Goal: Task Accomplishment & Management: Manage account settings

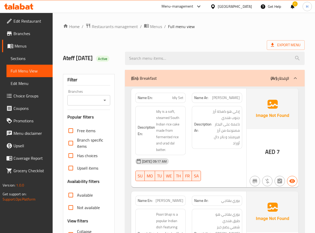
scroll to position [6083, 0]
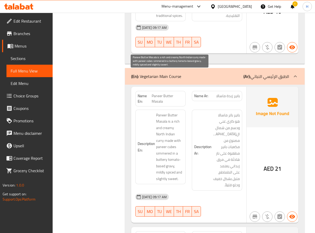
click at [171, 112] on span "Paneer Butter Masala is a rich and creamy North Indian curry made with paneer c…" at bounding box center [169, 147] width 27 height 70
copy span "creamy"
click at [179, 112] on span "Paneer Butter Masala is a rich and creamy North Indian curry made with paneer c…" at bounding box center [169, 147] width 27 height 70
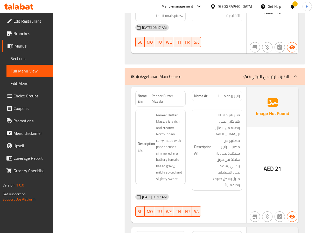
click at [167, 93] on span "Paneer Butter Masala" at bounding box center [168, 98] width 32 height 11
copy span "Paneer Butter Masala"
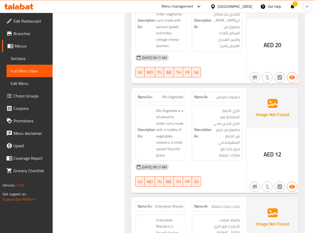
scroll to position [6355, 0]
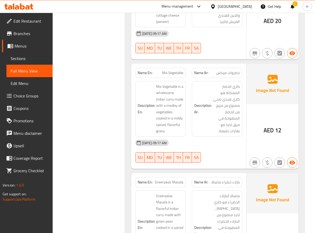
click at [170, 68] on div "Name En: Mix Vegetable" at bounding box center [160, 73] width 50 height 10
click at [168, 70] on span "Mix Vegetable" at bounding box center [172, 72] width 21 height 5
copy span "Mix Vegetable"
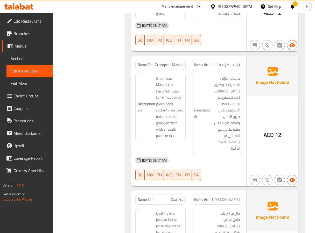
scroll to position [6510, 0]
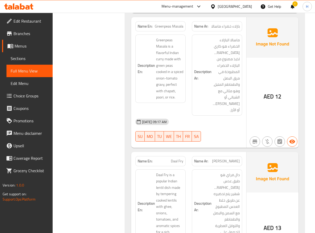
click at [178, 158] on span "Daal Fry" at bounding box center [177, 160] width 12 height 5
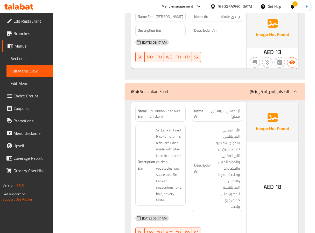
scroll to position [6821, 0]
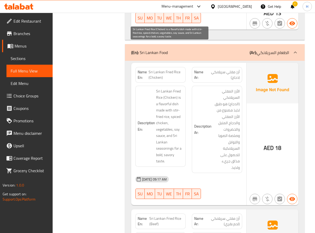
click at [170, 111] on span "Sri Lankan Fried Rice (Chicken) is a flavorful dish made with stir-fried rice, …" at bounding box center [169, 126] width 27 height 76
copy span "savory"
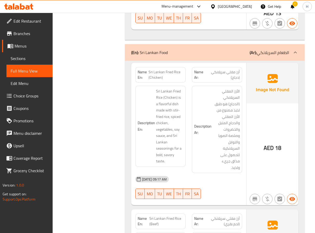
drag, startPoint x: 185, startPoint y: 127, endPoint x: 187, endPoint y: 112, distance: 14.9
click at [185, 173] on div "[DATE] 09:17 AM" at bounding box center [188, 179] width 113 height 12
click at [170, 69] on span "Sri Lankan Fried Rice (Chicken)" at bounding box center [166, 74] width 35 height 11
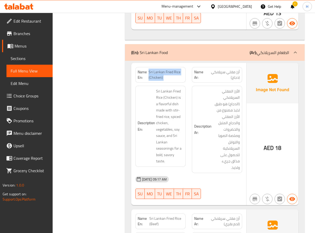
copy span "Sri Lankan Fried Rice (Chicken)"
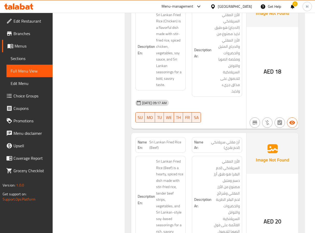
scroll to position [6899, 0]
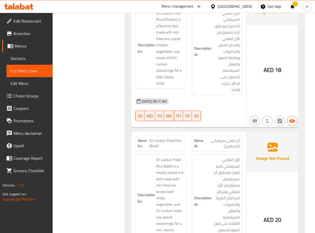
click at [171, 138] on span "Sri Lankan Fried Rice (Beef)" at bounding box center [166, 143] width 34 height 11
copy span "Sri Lankan Fried Rice (Beef)"
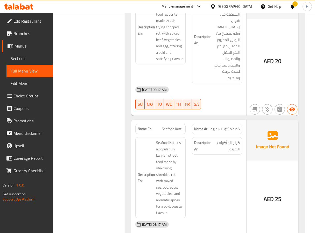
scroll to position [7677, 0]
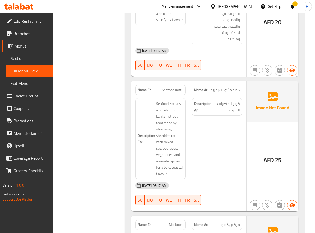
click at [173, 87] on span "Seafood Kottu" at bounding box center [173, 89] width 22 height 5
copy span "Seafood Kottu"
click at [198, 105] on div "Description Ar: كوتو المأكولات البحرية" at bounding box center [217, 138] width 57 height 87
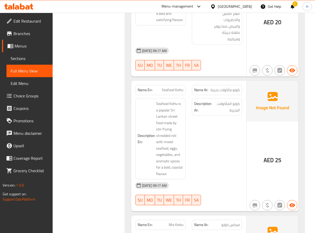
click at [180, 87] on span "Seafood Kottu" at bounding box center [173, 89] width 22 height 5
copy span "Seafood Kottu"
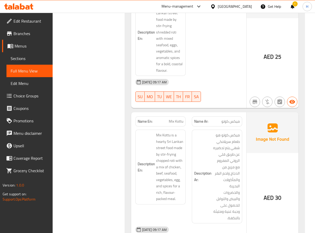
scroll to position [7794, 0]
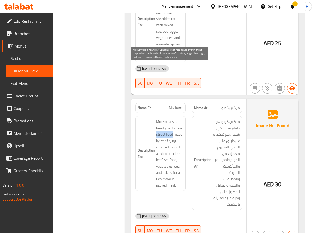
drag, startPoint x: 156, startPoint y: 79, endPoint x: 173, endPoint y: 80, distance: 17.4
click at [173, 118] on h6 "Description En: Mix Kottu is a hearty Sri Lankan street food made by stir-fryin…" at bounding box center [161, 153] width 46 height 70
copy span "street food"
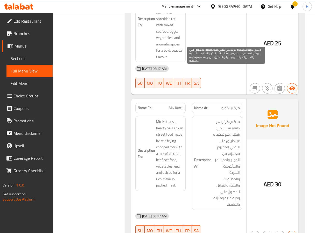
click at [224, 131] on span "ميكس كوتو هو طعام سريلانكي شهي يتم تحضيره عن طريق قلي الروتي المفروم مع مزيج من…" at bounding box center [226, 162] width 27 height 89
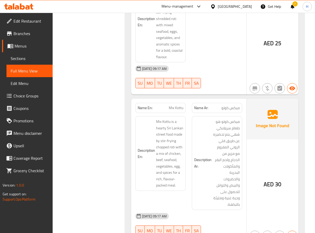
click at [171, 105] on span "Mix Kottu" at bounding box center [176, 107] width 15 height 5
copy span "Mix Kottu"
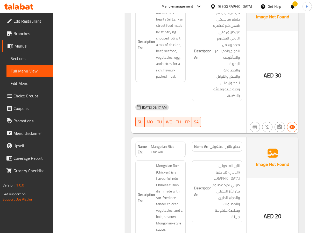
scroll to position [7910, 0]
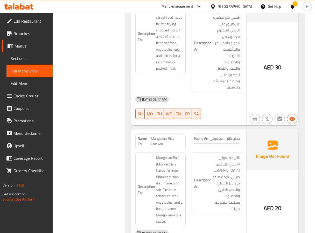
click at [236, 136] on span "دجاج بالأرز المنغولي" at bounding box center [225, 138] width 30 height 5
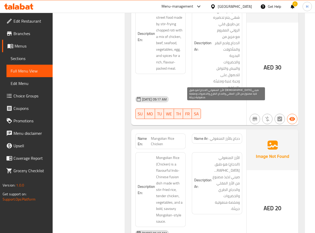
click at [233, 154] on span "الأرز المنغولي (الدجاج) هو طبق هندي صيني لذيذ مصنوع من الأرز المقلي والدجاج الط…" at bounding box center [226, 182] width 27 height 57
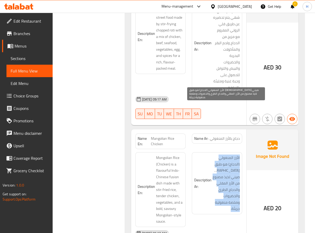
click at [233, 154] on span "الأرز المنغولي (الدجاج) هو طبق هندي صيني لذيذ مصنوع من الأرز المقلي والدجاج الط…" at bounding box center [226, 182] width 27 height 57
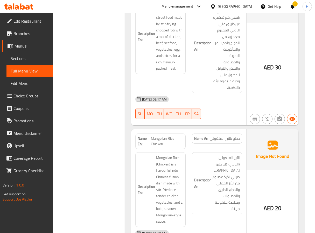
click at [155, 136] on span "Mangolian Rice Chicken" at bounding box center [167, 141] width 32 height 11
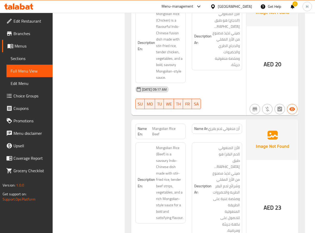
scroll to position [8066, 0]
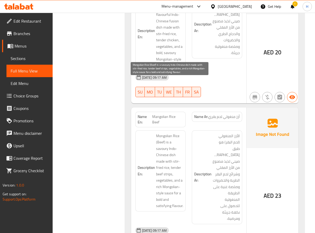
click at [172, 132] on span "Mongolian Rice (Beef) is a savoury Indo-Chinese dish made with stir-fried rice,…" at bounding box center [169, 170] width 27 height 76
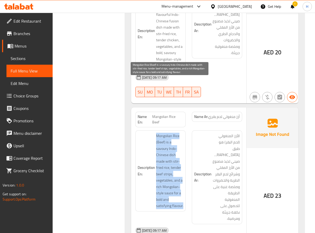
click at [172, 132] on span "Mongolian Rice (Beef) is a savoury Indo-Chinese dish made with stir-fried rice,…" at bounding box center [169, 170] width 27 height 76
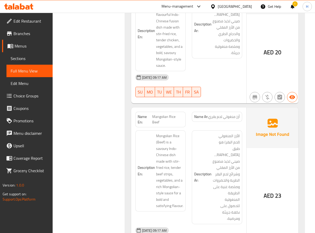
click at [169, 114] on span "Mangolian Rice Beef" at bounding box center [167, 119] width 31 height 11
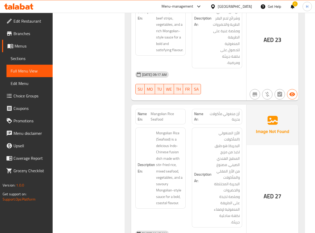
scroll to position [8260, 0]
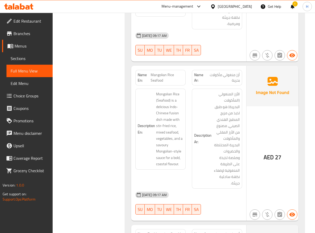
click at [150, 103] on h6 "Description En: Mongolian Rice (Seafood) is a delicious Indo-Chinese fusion dis…" at bounding box center [161, 129] width 46 height 76
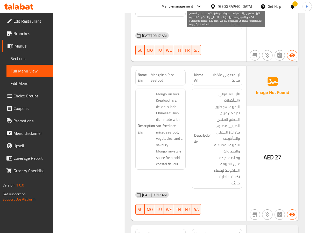
click at [224, 91] on span "الأرز المنغولي (المأكولات البحرية) هو طبق لذيذ من مزيج المطبخ الهندي الصيني، مص…" at bounding box center [226, 138] width 27 height 95
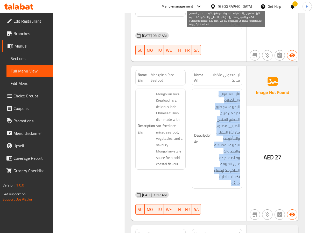
click at [224, 91] on span "الأرز المنغولي (المأكولات البحرية) هو طبق لذيذ من مزيج المطبخ الهندي الصيني، مص…" at bounding box center [226, 138] width 27 height 95
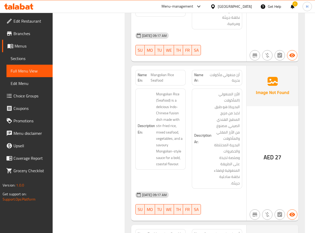
click at [156, 72] on span "Mangolian Rice Seafood" at bounding box center [167, 77] width 32 height 11
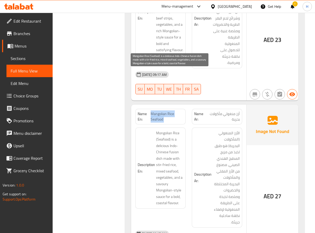
scroll to position [8299, 0]
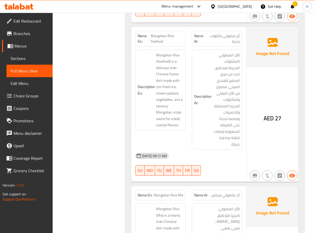
click at [163, 192] on span "Mangolian Rice Mix" at bounding box center [169, 194] width 30 height 5
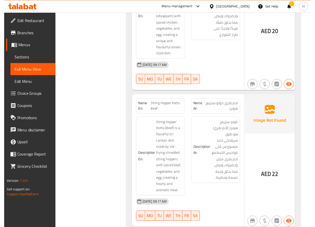
scroll to position [8688, 0]
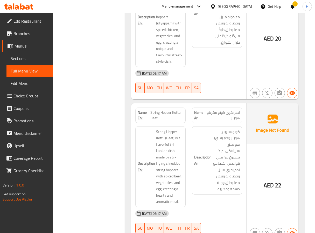
click at [157, 110] on span "String Hopper Kottu Beef" at bounding box center [166, 115] width 33 height 11
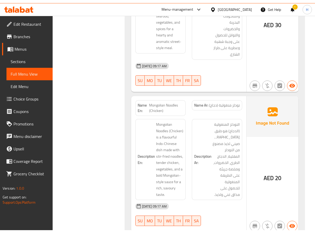
scroll to position [9136, 0]
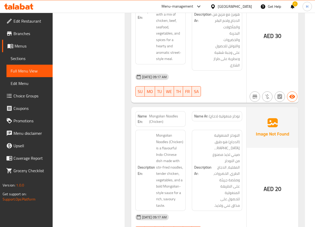
click at [156, 111] on div "Name En: Mongolian Noodles (Chicken)" at bounding box center [160, 119] width 50 height 16
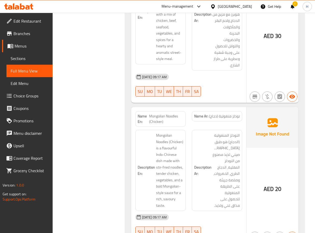
click at [156, 113] on span "Mongolian Noodles (Chicken)" at bounding box center [166, 118] width 34 height 11
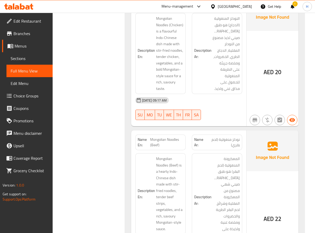
scroll to position [9291, 0]
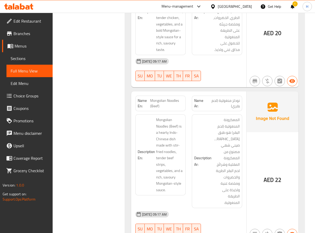
click at [171, 98] on span "Mongolian Noodles (Beef)" at bounding box center [166, 103] width 33 height 11
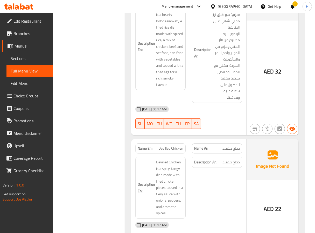
scroll to position [10302, 0]
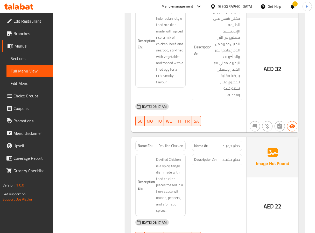
click at [172, 143] on span "Devilled Chicken" at bounding box center [170, 145] width 25 height 5
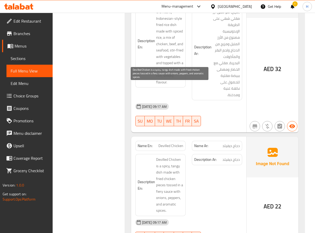
click at [175, 156] on span "Devilled Chicken is a spicy, tangy dish made with fried chicken pieces tossed i…" at bounding box center [169, 184] width 27 height 57
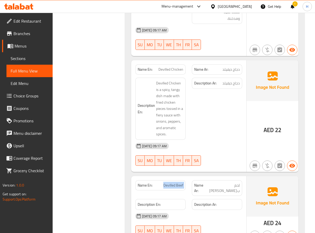
scroll to position [10458, 0]
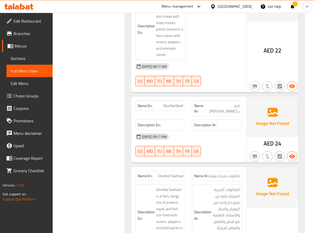
click at [231, 173] on span "مأكولات بحرية ديفيلد" at bounding box center [224, 175] width 32 height 5
click at [170, 173] on span "Devilled Seafood" at bounding box center [170, 175] width 25 height 5
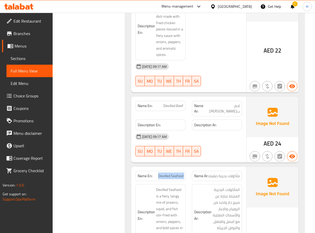
click at [170, 173] on span "Devilled Seafood" at bounding box center [170, 175] width 25 height 5
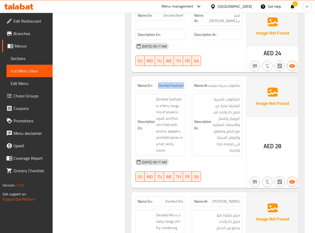
scroll to position [10575, 0]
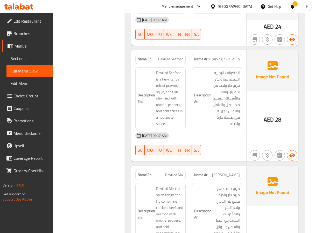
click at [172, 172] on span "Devilled Mix" at bounding box center [174, 174] width 18 height 5
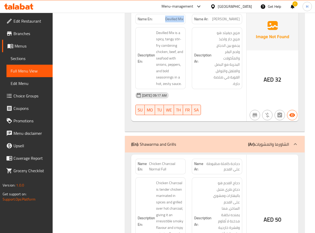
scroll to position [10769, 0]
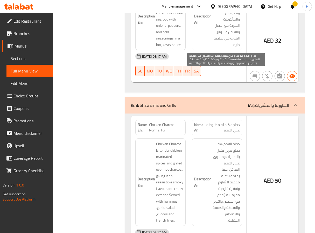
click at [229, 141] on span "دجاج الفحم هو دجاج طري متبل بالبهارات ومشوي على الفحم الساخن، مما يمنحه نكهة مد…" at bounding box center [226, 182] width 27 height 83
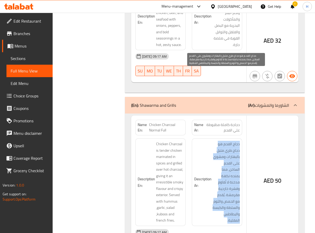
click at [229, 141] on span "دجاج الفحم هو دجاج طري متبل بالبهارات ومشوي على الفحم الساخن، مما يمنحه نكهة مد…" at bounding box center [226, 182] width 27 height 83
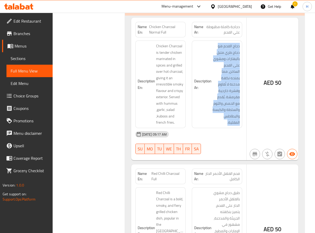
scroll to position [10886, 0]
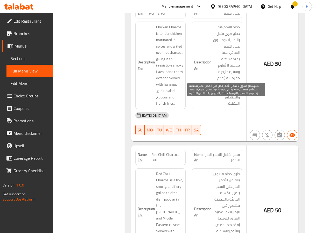
click at [224, 170] on span "طبق دجاج مشوي بالفلفل الأحمر الحار على الفحم، يتميز بنكهته الجريئة والمدخنة، مش…" at bounding box center [226, 211] width 27 height 83
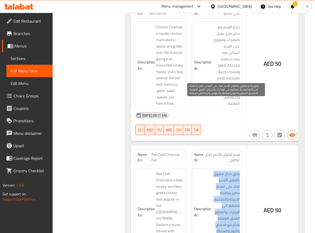
click at [224, 170] on span "طبق دجاج مشوي بالفلفل الأحمر الحار على الفحم، يتميز بنكهته الجريئة والمدخنة، مش…" at bounding box center [226, 211] width 27 height 83
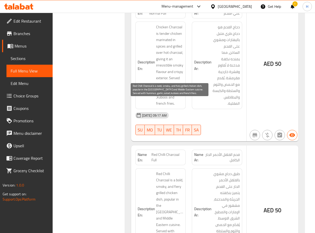
click at [166, 170] on span "Red Chilli Charcoal is a bold, smoky, and fiery grilled chicken dish, popular i…" at bounding box center [169, 211] width 27 height 83
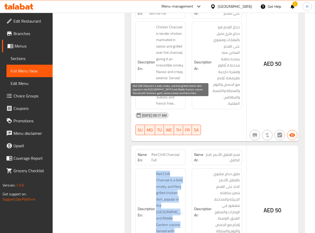
click at [166, 170] on span "Red Chilli Charcoal is a bold, smoky, and fiery grilled chicken dish, popular i…" at bounding box center [169, 211] width 27 height 83
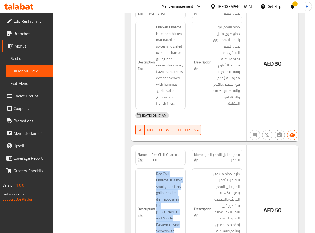
drag, startPoint x: 232, startPoint y: 103, endPoint x: 219, endPoint y: 188, distance: 85.8
click at [219, 188] on div "Name En: Red Chilli Charcoal Full Name Ar: فحم الفلفل الأحمر الحار الكامل Descr…" at bounding box center [188, 216] width 115 height 142
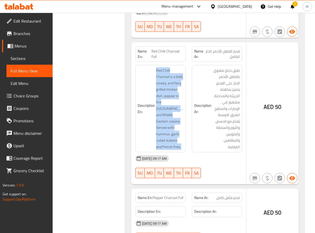
scroll to position [11002, 0]
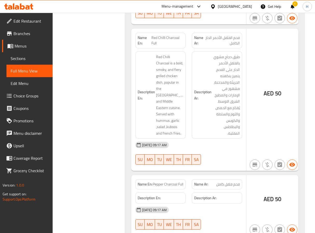
click at [164, 181] on span "Pepper Charcoal Full" at bounding box center [168, 183] width 31 height 5
click at [167, 181] on span "Pepper Charcoal Full" at bounding box center [168, 183] width 31 height 5
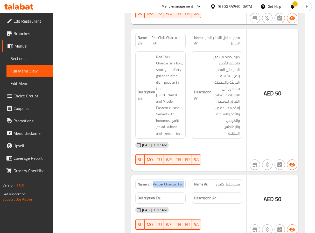
click at [167, 181] on span "Pepper Charcoal Full" at bounding box center [168, 183] width 31 height 5
click at [191, 189] on div "Description Ar:" at bounding box center [217, 197] width 57 height 17
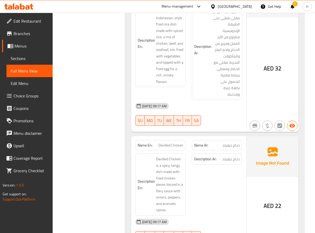
scroll to position [10302, 0]
click at [194, 216] on div "[DATE] 09:17 AM" at bounding box center [188, 222] width 113 height 12
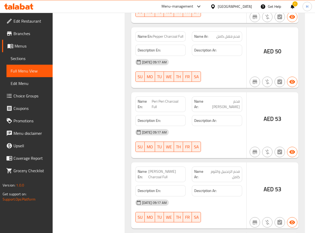
scroll to position [11151, 0]
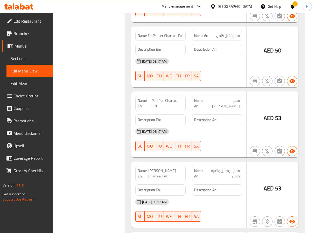
click at [160, 168] on span "[PERSON_NAME] Charcoal Full" at bounding box center [165, 173] width 35 height 11
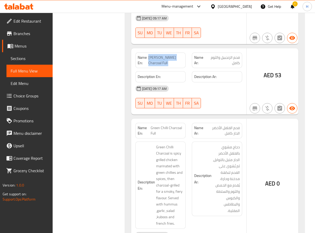
scroll to position [11267, 0]
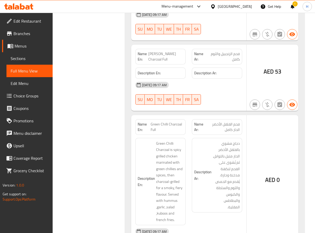
click at [164, 121] on span "Green Chilli Charcoal Full" at bounding box center [167, 126] width 33 height 11
drag, startPoint x: 181, startPoint y: 107, endPoint x: 173, endPoint y: 117, distance: 12.4
click at [181, 140] on span "Green Chilli Charcoal is spicy grilled chicken marinated with green chillies an…" at bounding box center [169, 181] width 27 height 83
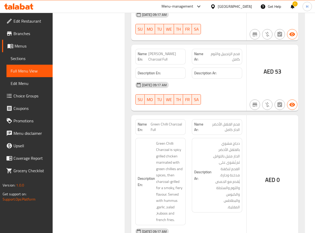
click at [167, 121] on span "Green Chilli Charcoal Full" at bounding box center [167, 126] width 33 height 11
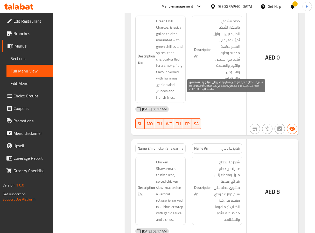
scroll to position [11423, 0]
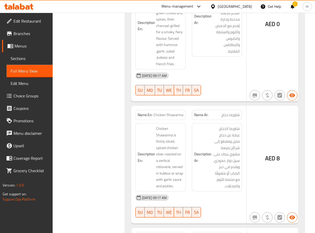
click at [167, 112] on span "Chicken Shawarma" at bounding box center [168, 114] width 30 height 5
click at [165, 112] on span "Chicken Shawarma" at bounding box center [168, 114] width 30 height 5
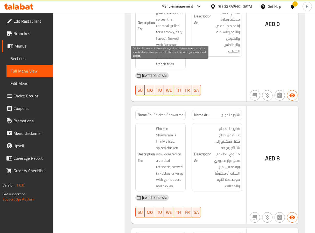
click at [180, 125] on span "Chicken Shawarma is thinly sliced, spiced chicken slow-roasted on a vertical ro…" at bounding box center [169, 157] width 27 height 64
click at [175, 125] on span "Chicken Shawarma is thinly sliced, spiced chicken slow-roasted on a vertical ro…" at bounding box center [169, 157] width 27 height 64
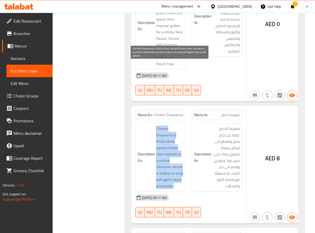
click at [175, 125] on span "Chicken Shawarma is thinly sliced, spiced chicken slow-roasted on a vertical ro…" at bounding box center [169, 157] width 27 height 64
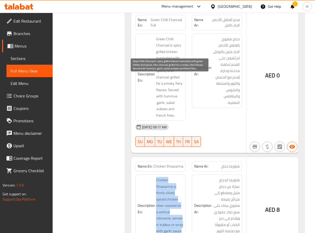
scroll to position [11384, 0]
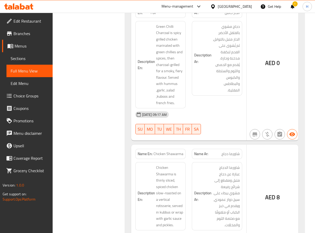
click at [174, 151] on span "Chicken Shawarma" at bounding box center [168, 153] width 30 height 5
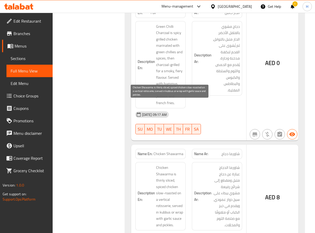
click at [162, 164] on span "Chicken Shawarma is thinly sliced, spiced chicken slow-roasted on a vertical ro…" at bounding box center [169, 196] width 27 height 64
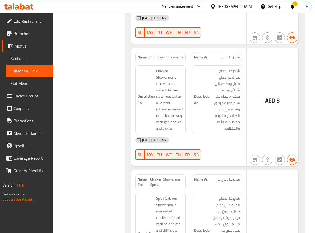
scroll to position [11501, 0]
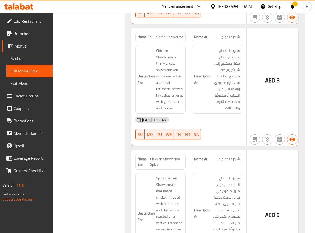
click at [161, 156] on span "Chicken Shawarma Spicy" at bounding box center [166, 161] width 33 height 11
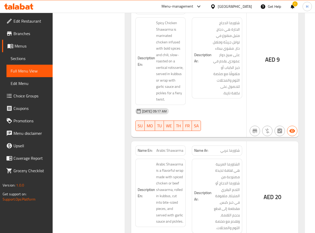
scroll to position [11656, 0]
click at [164, 147] on span "Arabic Shawarma" at bounding box center [169, 149] width 27 height 5
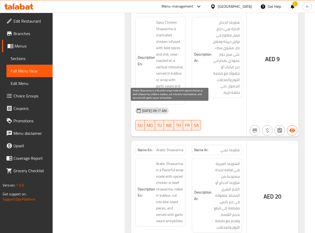
click at [169, 160] on span "Arabic Shawarma is a flavorful wrap made with spiced chicken or beef shawarma, …" at bounding box center [169, 192] width 27 height 64
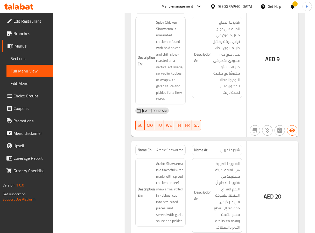
click at [170, 147] on span "Arabic Shawarma" at bounding box center [169, 149] width 27 height 5
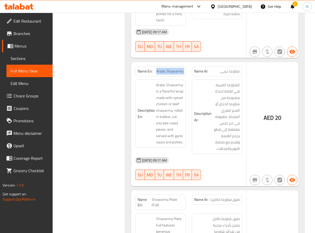
scroll to position [11773, 0]
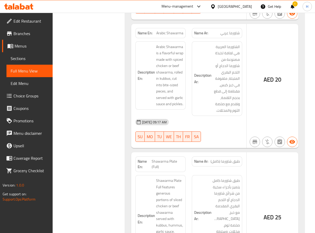
click at [220, 158] on span "طبق شاورما (كامل)" at bounding box center [224, 160] width 29 height 5
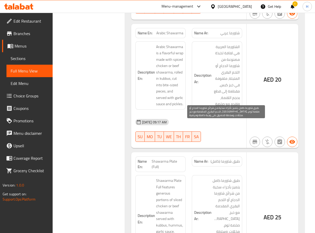
click at [225, 177] on span "طبق شاورما كامل يتميز بأجزاء سخية من شرائح شاورما الدجاج أو اللحم البقري المقدم…" at bounding box center [226, 215] width 27 height 76
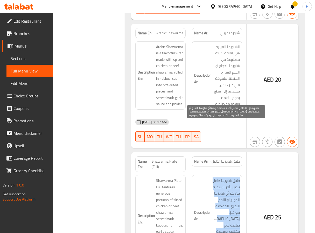
click at [225, 177] on span "طبق شاورما كامل يتميز بأجزاء سخية من شرائح شاورما الدجاج أو اللحم البقري المقدم…" at bounding box center [226, 215] width 27 height 76
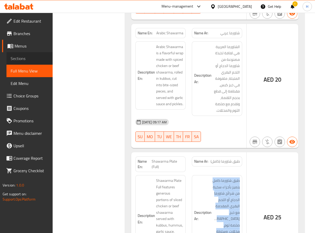
click at [29, 57] on span "Sections" at bounding box center [30, 58] width 38 height 6
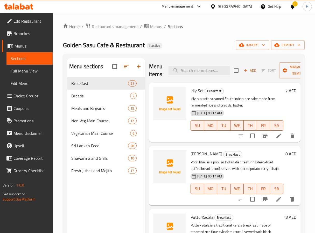
click at [31, 98] on span "Choice Groups" at bounding box center [30, 96] width 35 height 6
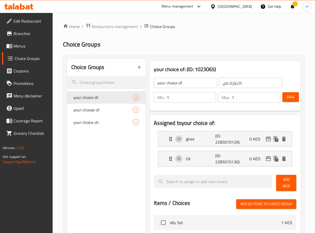
click at [140, 66] on icon "button" at bounding box center [139, 67] width 6 height 6
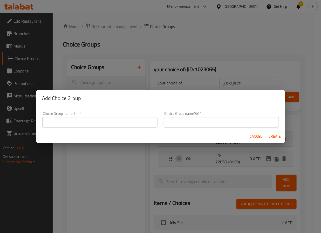
click at [90, 118] on input "text" at bounding box center [99, 122] width 115 height 10
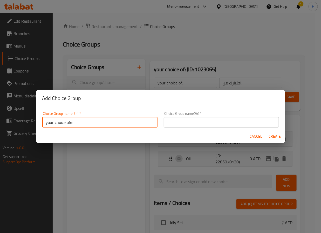
type input "your choice of::::"
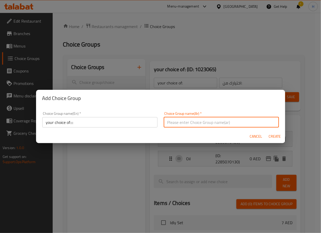
click at [207, 123] on input "text" at bounding box center [221, 122] width 115 height 10
type input "اختيارك من"
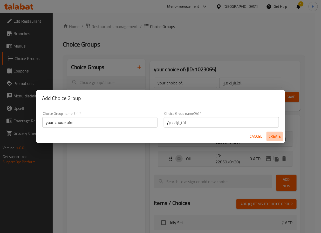
click at [275, 136] on span "Create" at bounding box center [274, 136] width 12 height 6
type input "your choice of::::"
type input "اختيارك من"
type input "0"
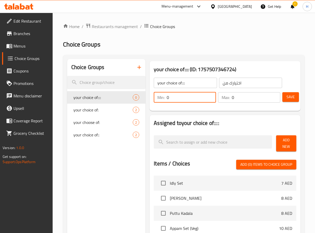
drag, startPoint x: 178, startPoint y: 94, endPoint x: 162, endPoint y: 95, distance: 15.8
click at [162, 95] on div "Min: 0 ​" at bounding box center [185, 97] width 62 height 10
type input "1"
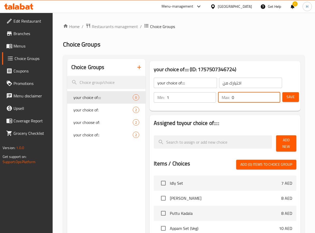
drag, startPoint x: 240, startPoint y: 97, endPoint x: 231, endPoint y: 99, distance: 9.1
click at [231, 99] on div "Max: 0 ​" at bounding box center [249, 97] width 62 height 10
type input "1"
click at [289, 99] on span "Save" at bounding box center [290, 97] width 8 height 6
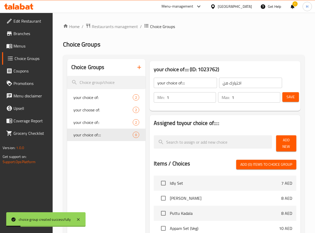
scroll to position [39, 0]
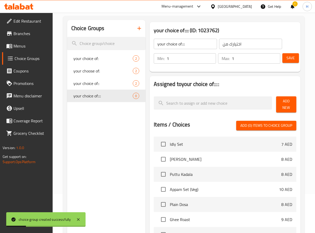
click at [287, 103] on span "Add New" at bounding box center [286, 104] width 12 height 13
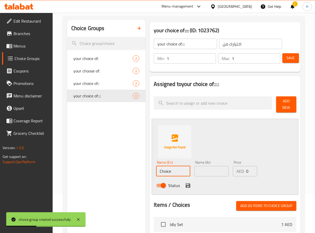
click at [165, 169] on input "Choice" at bounding box center [173, 171] width 34 height 10
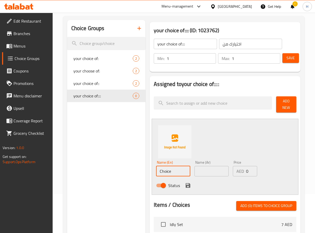
paste input "chicken"
type input "chicken"
click at [199, 173] on input "text" at bounding box center [211, 171] width 34 height 10
type input "دجاج"
click at [188, 185] on icon "save" at bounding box center [188, 185] width 5 height 5
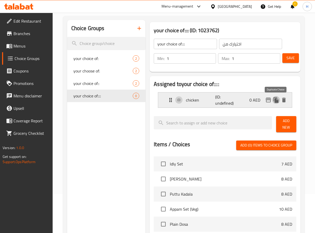
click at [274, 97] on icon "duplicate" at bounding box center [276, 100] width 6 height 6
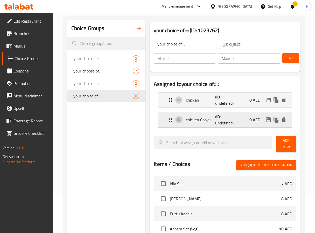
click at [195, 119] on p "chicken Copy1" at bounding box center [200, 119] width 29 height 6
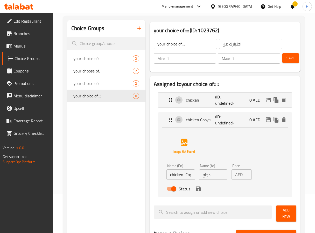
click at [185, 177] on input "chicken Copy1" at bounding box center [180, 174] width 28 height 10
click at [178, 172] on input "text" at bounding box center [180, 174] width 28 height 10
paste input "beef"
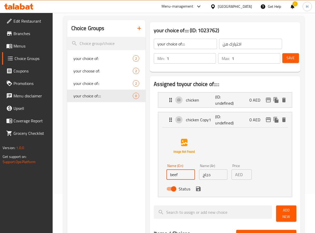
type input "beef"
click at [206, 176] on input "دجاج" at bounding box center [213, 174] width 28 height 10
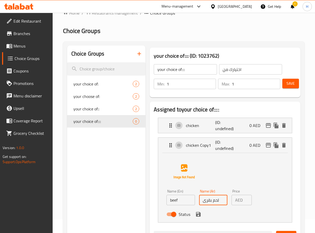
scroll to position [0, 0]
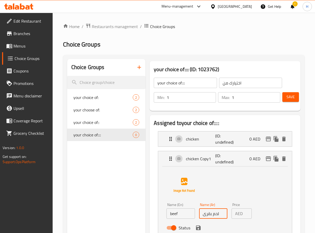
click at [199, 228] on icon "save" at bounding box center [198, 227] width 5 height 5
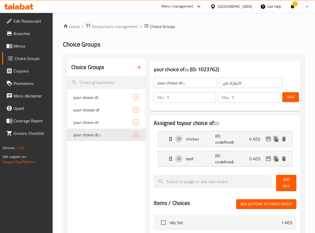
type input "لحم بقرى"
click at [291, 96] on span "Save" at bounding box center [290, 97] width 8 height 6
click at [291, 95] on span "Save" at bounding box center [290, 97] width 8 height 6
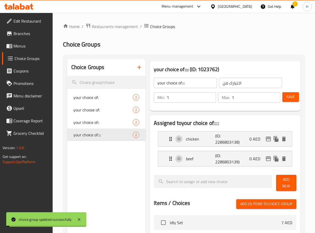
click at [191, 157] on p "beef" at bounding box center [200, 158] width 29 height 6
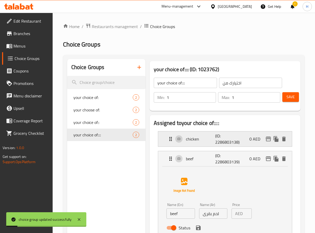
click at [195, 134] on div "chicken (ID: 2286803138) 0 AED" at bounding box center [226, 138] width 118 height 15
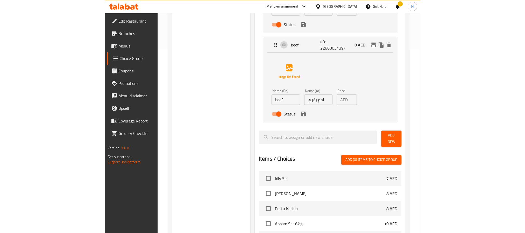
scroll to position [194, 0]
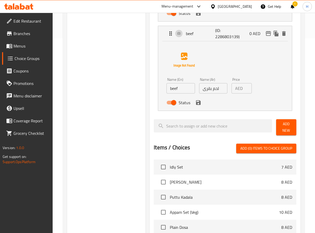
click at [198, 104] on icon "save" at bounding box center [198, 102] width 5 height 5
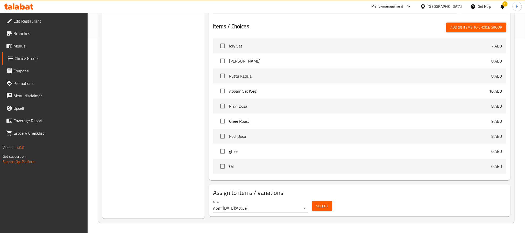
click at [26, 45] on span "Menus" at bounding box center [48, 46] width 70 height 6
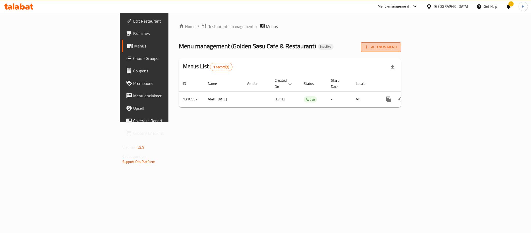
click at [315, 48] on span "Add New Menu" at bounding box center [381, 47] width 32 height 6
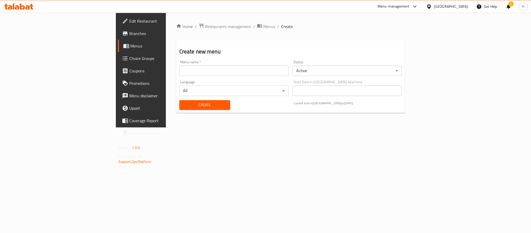
click at [233, 75] on input "text" at bounding box center [233, 71] width 109 height 10
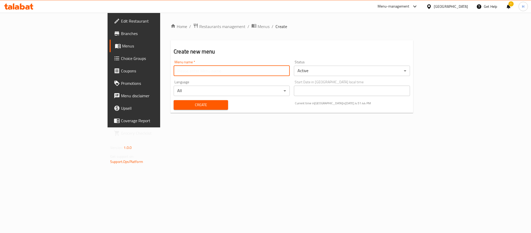
type input "Updated Menu"
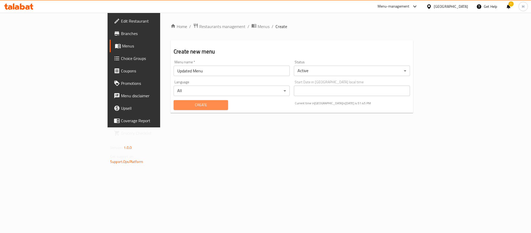
click at [178, 107] on span "Create" at bounding box center [201, 105] width 46 height 6
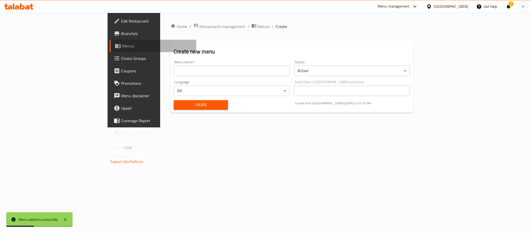
click at [122, 46] on span "Menus" at bounding box center [157, 46] width 70 height 6
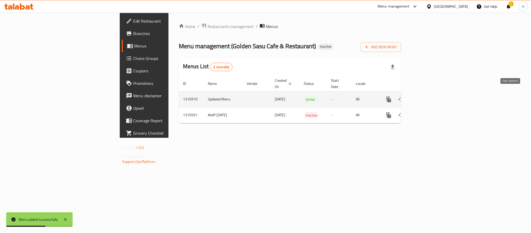
click at [315, 96] on icon "enhanced table" at bounding box center [426, 99] width 6 height 6
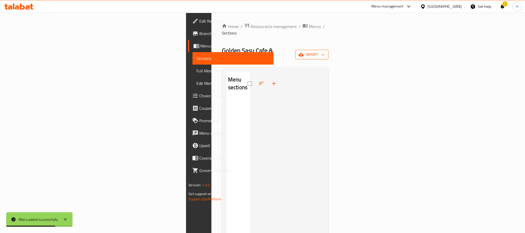
click at [315, 50] on button "import" at bounding box center [312, 55] width 33 height 10
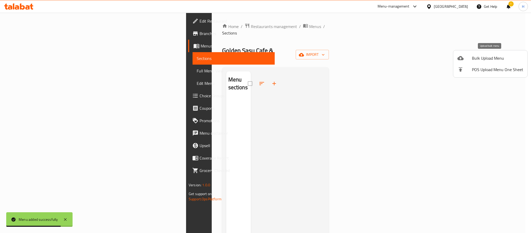
click at [315, 59] on span "Bulk Upload Menu" at bounding box center [497, 58] width 51 height 6
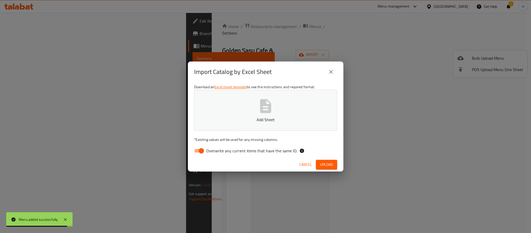
drag, startPoint x: 201, startPoint y: 150, endPoint x: 284, endPoint y: 145, distance: 82.8
click at [201, 150] on input "Overwrite any current items that have the same ID." at bounding box center [202, 151] width 30 height 10
checkbox input "false"
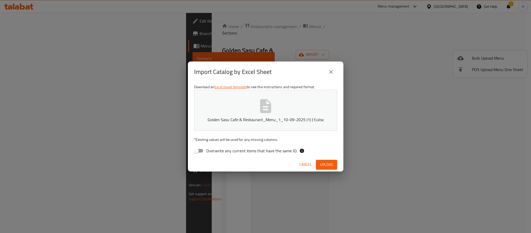
drag, startPoint x: 327, startPoint y: 164, endPoint x: 332, endPoint y: 174, distance: 10.7
click at [315, 164] on span "Upload" at bounding box center [326, 164] width 13 height 6
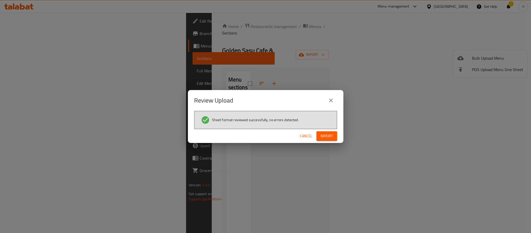
click at [315, 131] on button "Import" at bounding box center [327, 136] width 21 height 10
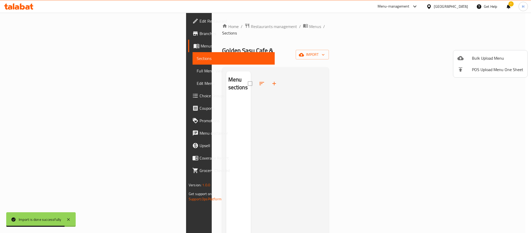
click at [34, 72] on div at bounding box center [265, 116] width 531 height 233
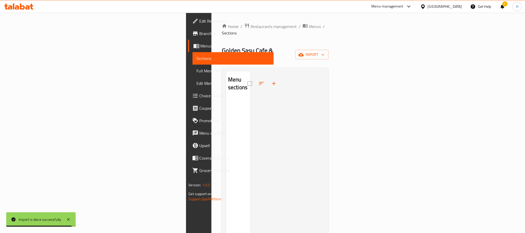
click at [197, 72] on span "Full Menu View" at bounding box center [233, 71] width 73 height 6
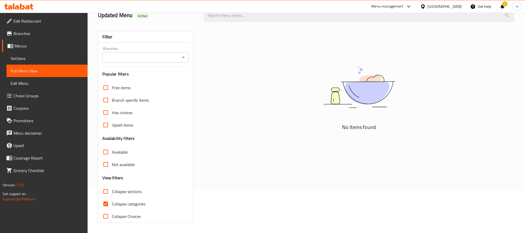
scroll to position [44, 0]
click at [105, 203] on input "Collapse categories" at bounding box center [106, 203] width 12 height 12
checkbox input "false"
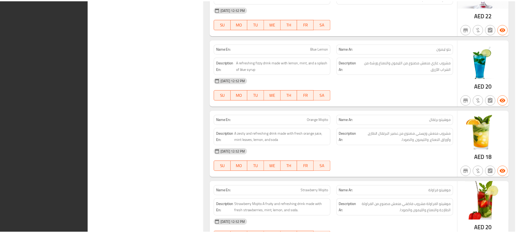
scroll to position [9276, 0]
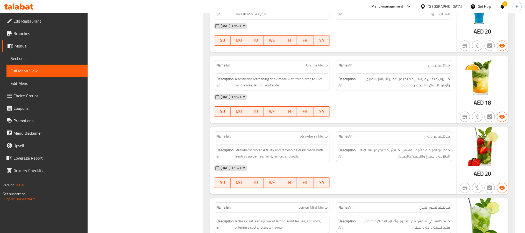
click at [17, 6] on icon at bounding box center [17, 7] width 4 height 4
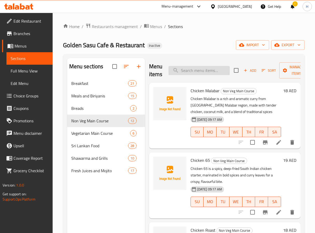
click at [181, 67] on input "search" at bounding box center [199, 70] width 61 height 9
paste input "Paneer Butter Masala"
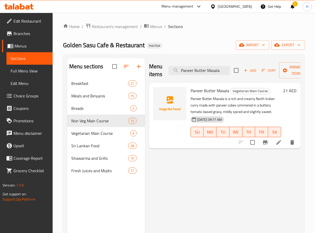
type input "Paneer Butter Masala"
click at [274, 143] on li at bounding box center [278, 141] width 15 height 9
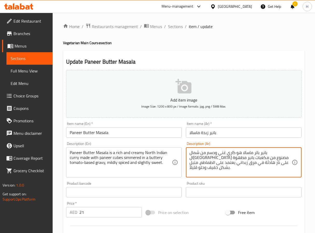
drag, startPoint x: 237, startPoint y: 151, endPoint x: 230, endPoint y: 153, distance: 7.5
click at [233, 157] on textarea "بانير باتر ماسالا هو كاري غني وكريمى من شمال ال[GEOGRAPHIC_DATA] مصنوع من مكعبا…" at bounding box center [240, 162] width 102 height 25
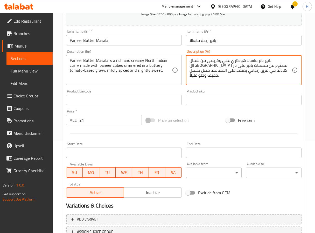
scroll to position [117, 0]
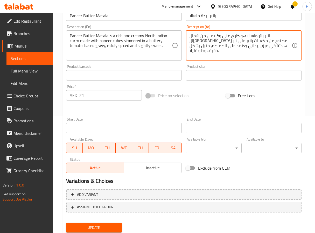
type textarea "بانير باتر ماسالا هو كاري غني وكريمى من شمال ال[GEOGRAPHIC_DATA] مصنوع من مكعبا…"
click at [97, 225] on span "Update" at bounding box center [93, 227] width 47 height 6
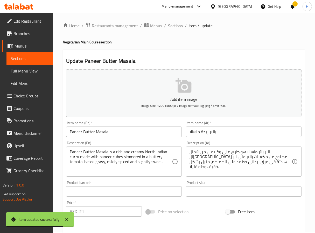
scroll to position [0, 0]
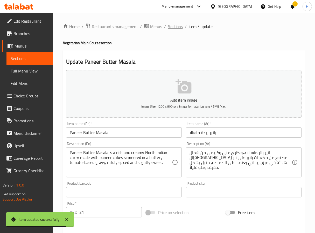
click at [173, 27] on span "Sections" at bounding box center [175, 26] width 15 height 6
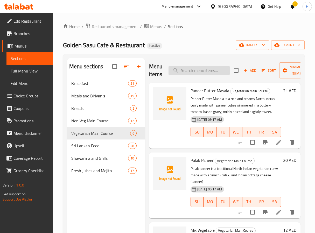
click at [199, 73] on input "search" at bounding box center [199, 70] width 61 height 9
paste input "Sri Lankan Fried Rice (Chicken)"
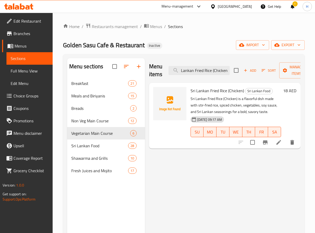
type input "Sri Lankan Fried Rice (Chicken)"
click at [276, 144] on icon at bounding box center [279, 142] width 6 height 6
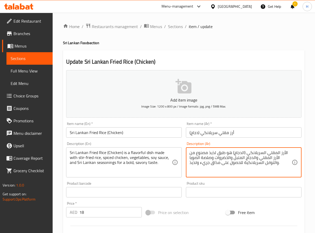
drag, startPoint x: 196, startPoint y: 165, endPoint x: 183, endPoint y: 166, distance: 13.3
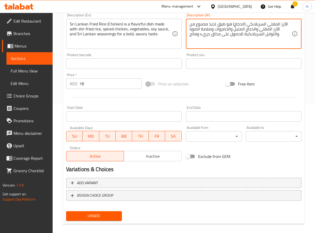
scroll to position [133, 0]
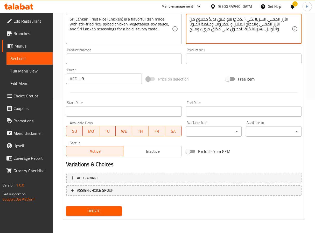
type textarea "الأرز المقلي السريلانكي (الدجاج) هو طبق لذيذ مصنوع من الأرز المقلي والدجاج المت…"
click at [108, 208] on span "Update" at bounding box center [93, 210] width 47 height 6
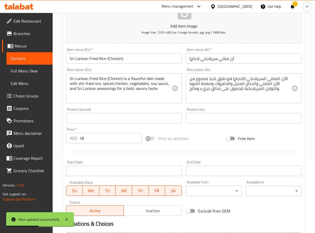
scroll to position [0, 0]
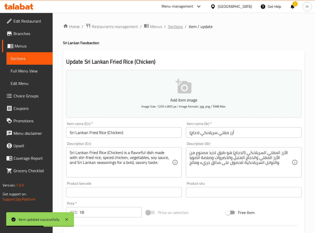
click at [177, 26] on span "Sections" at bounding box center [175, 26] width 15 height 6
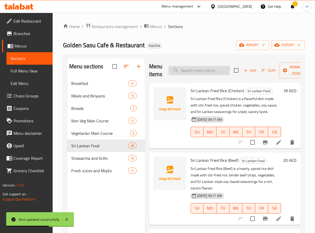
click at [202, 69] on input "search" at bounding box center [199, 70] width 61 height 9
paste input "Sri Lankan Fried Rice (Beef)"
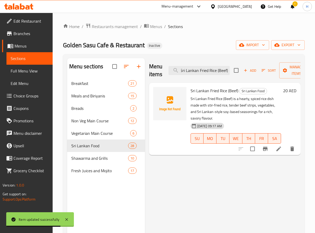
type input "Sri Lankan Fried Rice (Beef)"
click at [279, 149] on icon at bounding box center [278, 148] width 5 height 5
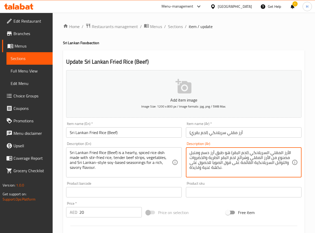
drag, startPoint x: 286, startPoint y: 164, endPoint x: 274, endPoint y: 164, distance: 11.7
drag, startPoint x: 199, startPoint y: 167, endPoint x: 178, endPoint y: 168, distance: 20.5
click at [178, 168] on div "Add item image Image Size: 1200 x 800 px / Image formats: jpg, png / 5MB Max. I…" at bounding box center [184, 179] width 240 height 223
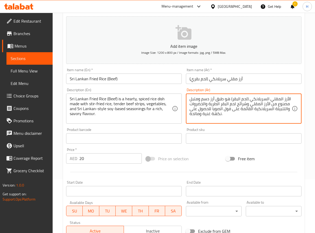
scroll to position [133, 0]
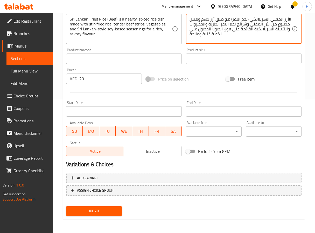
type textarea "الأرز المقلي السريلانكي (لحم البقر) هو طبق أرز دسم ومتبل مصنوع من الأرز المقلي …"
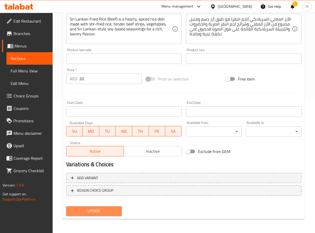
click at [77, 214] on button "Update" at bounding box center [94, 211] width 56 height 10
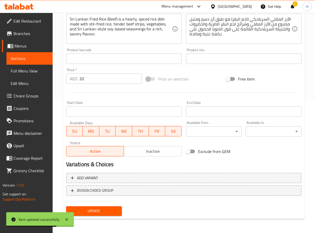
scroll to position [0, 0]
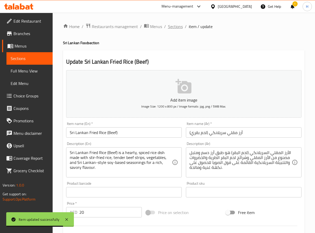
click at [179, 28] on span "Sections" at bounding box center [175, 26] width 15 height 6
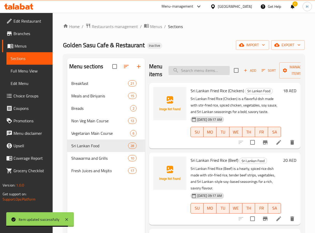
click at [193, 68] on input "search" at bounding box center [199, 70] width 61 height 9
paste input "Seafood Kottu"
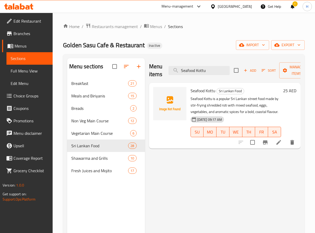
type input "Seafood Kottu"
click at [278, 142] on icon at bounding box center [279, 142] width 6 height 6
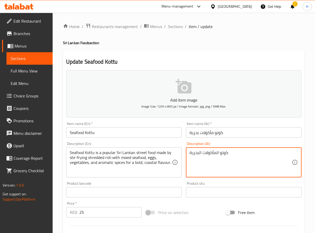
click at [253, 153] on textarea "كوتو المأكولات البحرية" at bounding box center [240, 162] width 102 height 25
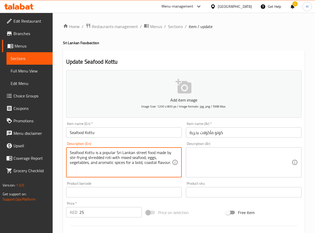
click at [96, 153] on textarea "Seafood Kottu is a popular Sri Lankan street food made by stir-frying shredded …" at bounding box center [121, 162] width 102 height 25
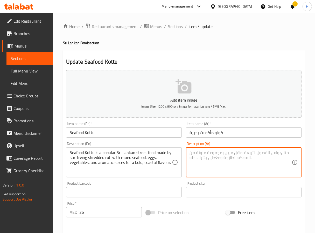
click at [209, 153] on textarea at bounding box center [240, 162] width 102 height 25
paste textarea "كوتو المأكولات البحرية هو طعام شعبي في شوارع سريلانكا يتم تحضيره عن طريق قلي ال…"
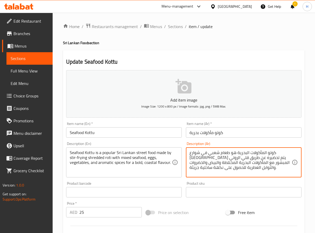
drag, startPoint x: 244, startPoint y: 151, endPoint x: 224, endPoint y: 150, distance: 19.5
click at [224, 150] on textarea "كوتو المأكولات البحرية هو طعام شعبي في شوارع سريلانكا يتم تحضيره عن طريق قلي ال…" at bounding box center [240, 162] width 102 height 25
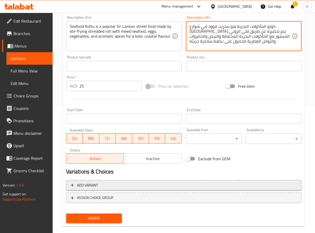
scroll to position [133, 0]
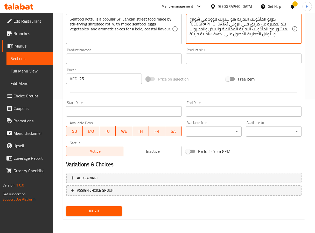
type textarea "كوتو المأكولات البحرية هو ستريت فوود في شوارع [GEOGRAPHIC_DATA] يتم تحضيره عن ط…"
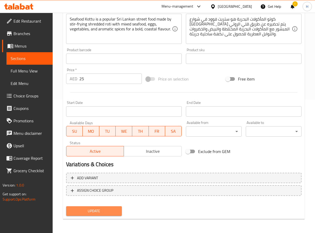
click at [104, 213] on span "Update" at bounding box center [93, 210] width 47 height 6
click at [104, 210] on span "Update" at bounding box center [93, 210] width 47 height 6
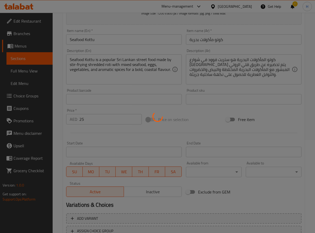
scroll to position [0, 0]
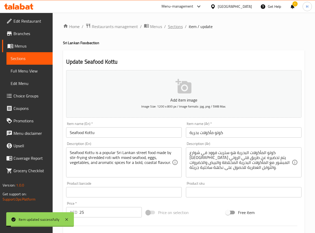
click at [170, 28] on span "Sections" at bounding box center [175, 26] width 15 height 6
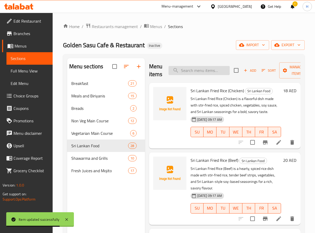
click at [212, 66] on input "search" at bounding box center [199, 70] width 61 height 9
paste input "Mix Kottu"
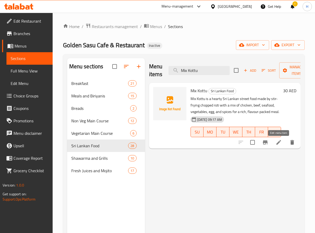
type input "Mix Kottu"
click at [281, 141] on icon at bounding box center [279, 142] width 6 height 6
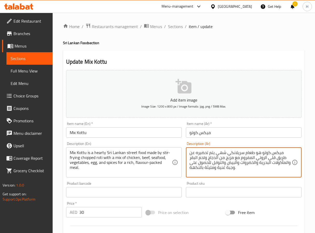
click at [283, 155] on textarea "ميكس كوتو هو طعام سريلانكي شهي يتم تحضيره عن طريق قلي الروتي المفروم مع مزيج من…" at bounding box center [240, 162] width 102 height 25
click at [243, 152] on textarea "ميكس كوتو هو طعام سريلانكي شهي يتم تحضيره عن طريق قلي الروتي المفروم مع مزيج من…" at bounding box center [240, 162] width 102 height 25
click at [215, 151] on textarea "ميكس كوتو هو ستريت فوود سريلانكي شهي يتم تحضيره عن طريق قلي الروتي المفروم مع م…" at bounding box center [240, 162] width 102 height 25
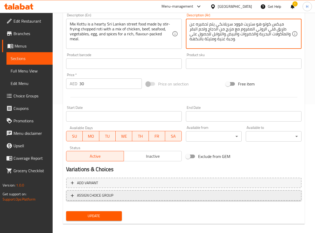
scroll to position [133, 0]
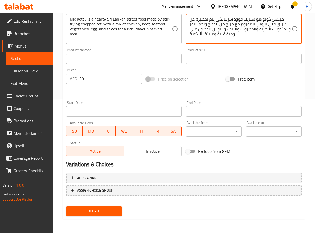
type textarea "ميكس كوتو هو ستريت فوود سريلانكي يتم تحضيره عن طريق قلي الروتي المفروم مع مزيج …"
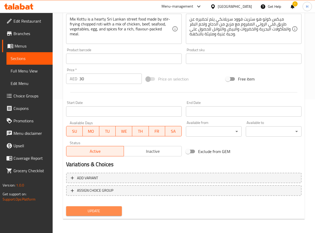
click at [111, 212] on span "Update" at bounding box center [93, 210] width 47 height 6
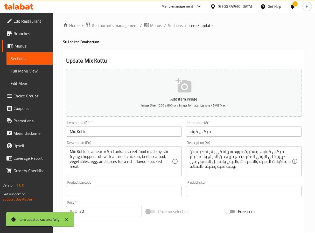
scroll to position [0, 0]
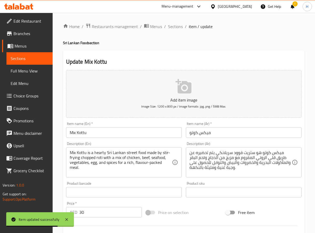
drag, startPoint x: 175, startPoint y: 28, endPoint x: 193, endPoint y: 52, distance: 29.8
click at [175, 28] on span "Sections" at bounding box center [175, 26] width 15 height 6
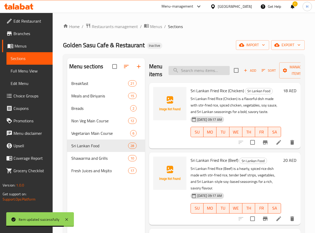
click at [205, 70] on input "search" at bounding box center [199, 70] width 61 height 9
paste input "Mangolian Rice Chicken"
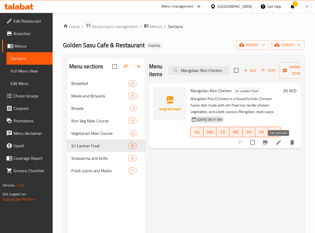
type input "Mangolian Rice Chicken"
click at [277, 143] on icon at bounding box center [278, 142] width 5 height 5
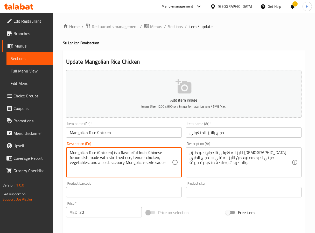
click at [77, 157] on textarea "Mongolian Rice (Chicken) is a flavourful Indo-Chinese fusion dish made with sti…" at bounding box center [121, 162] width 102 height 25
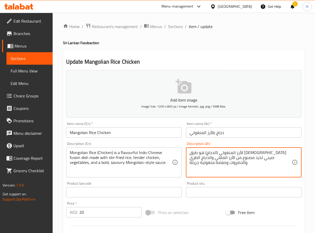
click at [288, 152] on textarea "الأرز المنغولي (الدجاج) هو طبق هندي صيني لذيذ مصنوع من الأرز المقلي والدجاج الط…" at bounding box center [240, 162] width 102 height 25
click at [215, 161] on textarea "الأرز المنغولي (الدجاج) هو طبق هندي صيني لذيذ مصنوع من الأرز المقلي والدجاج الط…" at bounding box center [240, 162] width 102 height 25
click at [212, 163] on textarea "الأرز المنغولي (الدجاج) هو طبق هندي صيني لذيذ مصنوع من الأرز المقلي والدجاج الط…" at bounding box center [240, 162] width 102 height 25
click at [205, 157] on textarea "الأرز المنغولي (الدجاج) هو طبق هندي صيني لذيذ مصنوع من الأرز المقلي والدجاج الط…" at bounding box center [240, 162] width 102 height 25
click at [221, 166] on textarea "الأرز المنغولي (الدجاج) هو طبق هندي صيني لذيذ مصنوع من الأرز المقلي والدجاج الط…" at bounding box center [240, 162] width 102 height 25
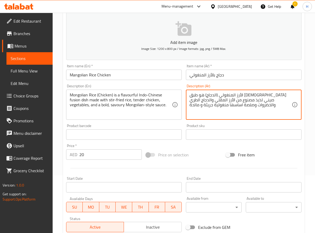
scroll to position [55, 0]
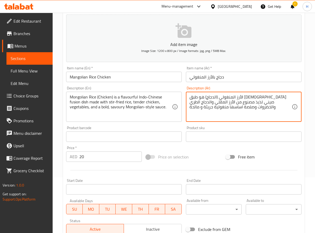
type textarea "الأرز المنغولي (الدجاج) هو طبق [DEMOGRAPHIC_DATA] صيني لذيذ مصنوع من الأرز المق…"
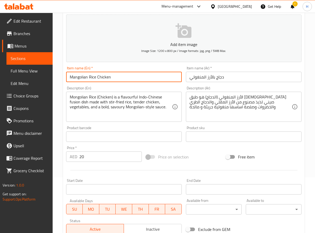
click at [92, 79] on input "Mangolian Rice Chicken" at bounding box center [124, 77] width 116 height 10
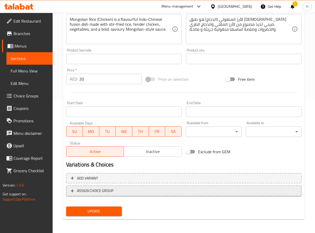
scroll to position [133, 0]
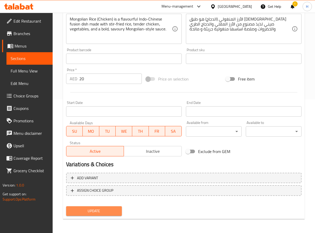
click at [111, 211] on span "Update" at bounding box center [93, 210] width 47 height 6
drag, startPoint x: 93, startPoint y: 204, endPoint x: 94, endPoint y: 197, distance: 7.1
click at [93, 204] on div "Update" at bounding box center [94, 211] width 60 height 14
click at [104, 206] on button "Update" at bounding box center [94, 211] width 56 height 10
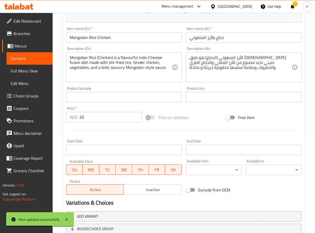
scroll to position [0, 0]
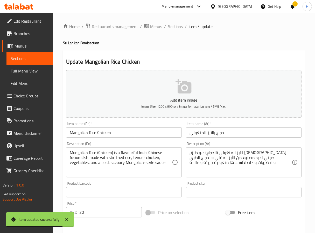
drag, startPoint x: 178, startPoint y: 27, endPoint x: 176, endPoint y: 35, distance: 8.2
click at [178, 27] on span "Sections" at bounding box center [175, 26] width 15 height 6
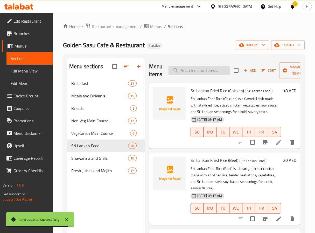
click at [189, 73] on input "search" at bounding box center [199, 70] width 61 height 9
paste input "Mangolian Rice Beef"
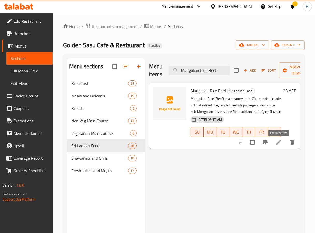
type input "Mangolian Rice Beef"
click at [279, 144] on icon at bounding box center [279, 142] width 6 height 6
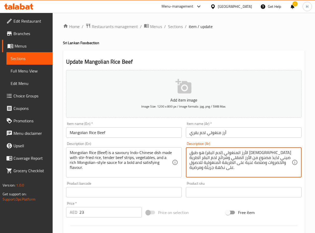
click at [206, 152] on textarea "الأرز المنغولي (لحم البقر) هو طبق هندي صيني لذيذ مصنوع من الأرز المقلي وشرائح ل…" at bounding box center [240, 162] width 102 height 25
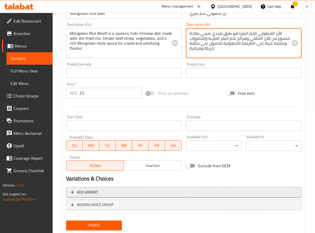
scroll to position [133, 0]
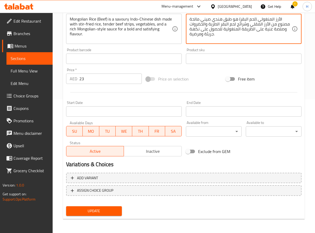
type textarea "الأرز المنغولي (لحم البقر) هو طبق هندي صيني مالحة مصنوع من الأرز المقلي وشرائح …"
click at [91, 208] on span "Update" at bounding box center [93, 210] width 47 height 6
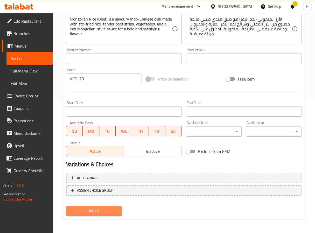
click at [84, 212] on span "Update" at bounding box center [93, 210] width 47 height 6
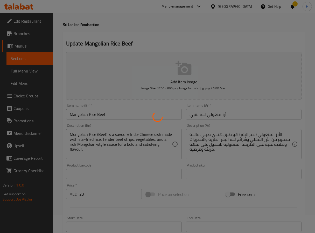
scroll to position [0, 0]
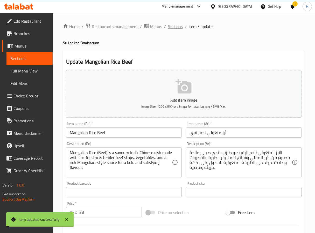
click at [174, 29] on span "Sections" at bounding box center [175, 26] width 15 height 6
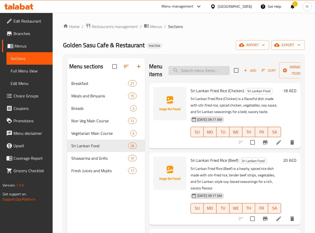
click at [189, 67] on input "search" at bounding box center [199, 70] width 61 height 9
paste input "Mangolian Rice Seafood"
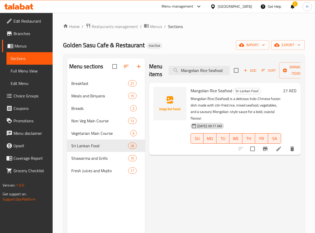
type input "Mangolian Rice Seafood"
click at [278, 153] on li at bounding box center [278, 148] width 15 height 9
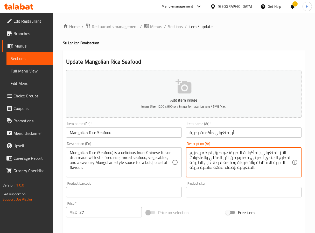
click at [216, 163] on textarea "الأرز المنغولي (المأكولات البحرية) هو طبق لذيذ من مزيج المطبخ الهندي الصيني، مص…" at bounding box center [240, 162] width 102 height 25
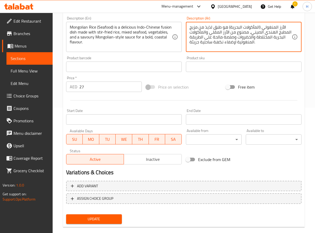
scroll to position [133, 0]
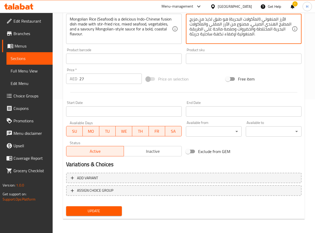
type textarea "الأرز المنغولي (المأكولات البحرية) هو طبق لذيذ من مزيج المطبخ الهندي الصيني، مص…"
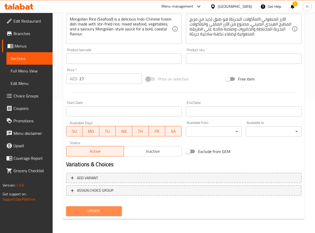
click at [108, 208] on span "Update" at bounding box center [93, 210] width 47 height 6
click at [93, 210] on span "Update" at bounding box center [93, 210] width 47 height 6
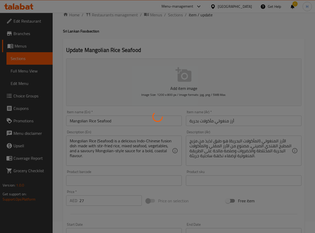
scroll to position [0, 0]
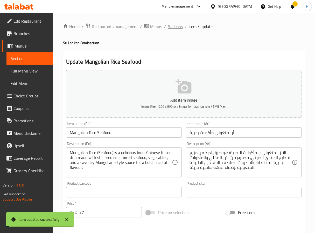
click at [173, 26] on span "Sections" at bounding box center [175, 26] width 15 height 6
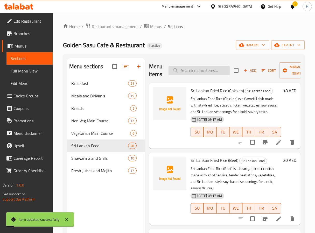
click at [194, 68] on input "search" at bounding box center [199, 70] width 61 height 9
paste input "Mangolian Rice Mix"
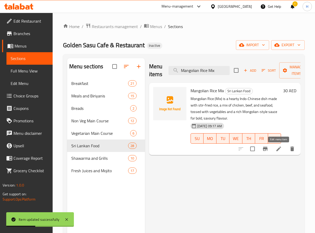
type input "Mangolian Rice Mix"
click at [276, 152] on icon at bounding box center [279, 148] width 6 height 6
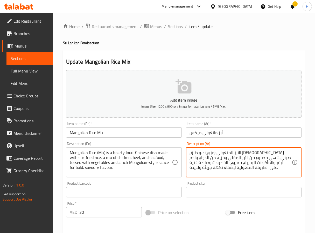
drag, startPoint x: 198, startPoint y: 167, endPoint x: 187, endPoint y: 170, distance: 11.3
click at [187, 170] on div "الأرز المنغولي (مزيج) هو طبق هندي صيني شهي مصنوع من الأرز المقلي ومزيج من الدجا…" at bounding box center [244, 162] width 116 height 30
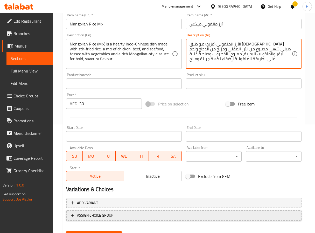
scroll to position [133, 0]
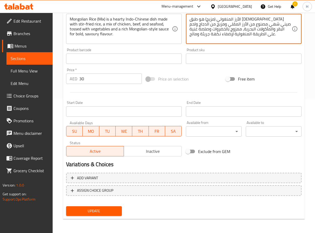
type textarea "الأرز المنغولي (مزيج) هو طبق [DEMOGRAPHIC_DATA] صيني شهي مصنوع من الأرز المقلي …"
click at [89, 213] on span "Update" at bounding box center [93, 210] width 47 height 6
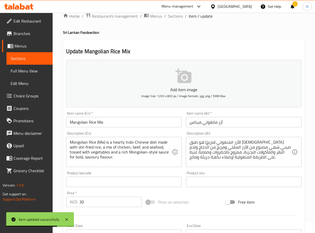
scroll to position [0, 0]
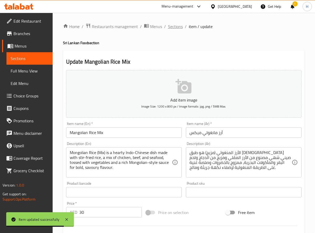
click at [170, 27] on span "Sections" at bounding box center [175, 26] width 15 height 6
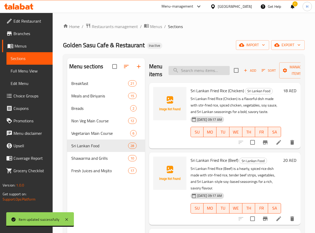
click at [187, 69] on input "search" at bounding box center [199, 70] width 61 height 9
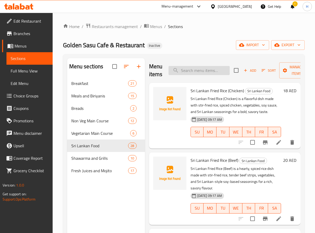
paste input "String Hopper Kottu Beef"
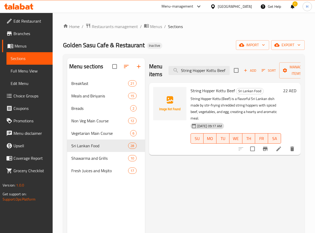
type input "String Hopper Kottu Beef"
click at [278, 150] on icon at bounding box center [278, 148] width 5 height 5
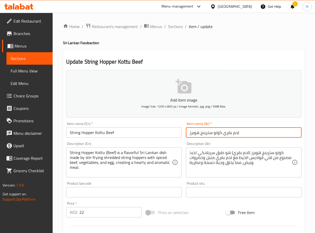
drag, startPoint x: 190, startPoint y: 132, endPoint x: 207, endPoint y: 145, distance: 21.3
click at [191, 133] on input "لحم بقري كوتو سترينج هوبرز" at bounding box center [244, 132] width 116 height 10
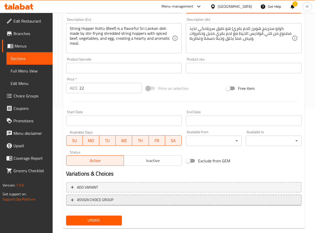
scroll to position [133, 0]
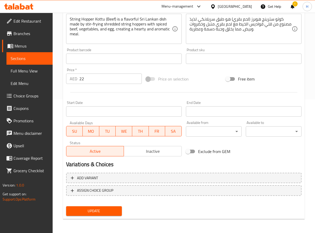
type input "لحم بقري كوتو سترينج [PERSON_NAME]"
click at [97, 209] on span "Update" at bounding box center [93, 210] width 47 height 6
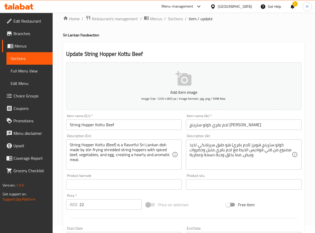
scroll to position [0, 0]
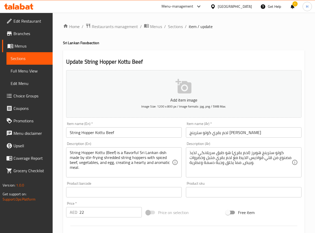
click at [115, 129] on input "String Hopper Kottu Beef" at bounding box center [124, 132] width 116 height 10
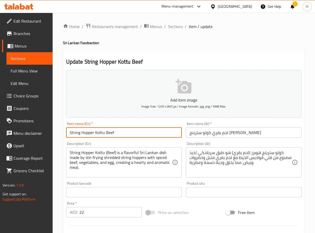
click at [115, 129] on input "String Hopper Kottu Beef" at bounding box center [124, 132] width 116 height 10
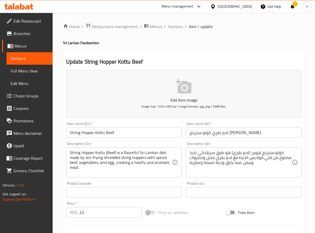
click at [85, 131] on input "String Hopper Kottu Beef" at bounding box center [124, 132] width 116 height 10
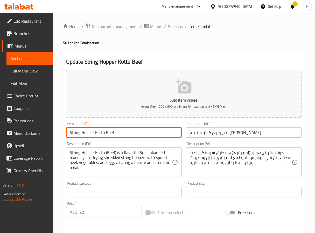
click at [85, 131] on input "String Hopper Kottu Beef" at bounding box center [124, 132] width 116 height 10
click at [88, 129] on input "String Hopper Kottu Beef" at bounding box center [124, 132] width 116 height 10
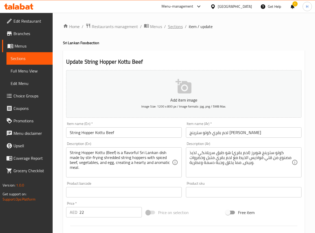
click at [173, 24] on span "Sections" at bounding box center [175, 26] width 15 height 6
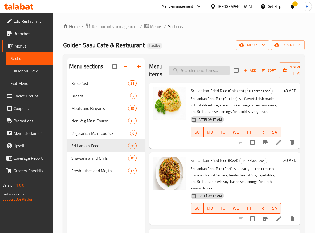
click at [201, 71] on input "search" at bounding box center [199, 70] width 61 height 9
paste input "Mongolian Noodles (Chicken)"
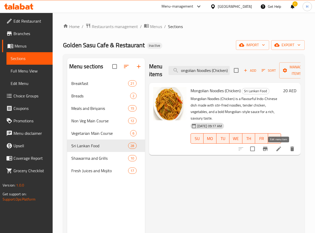
type input "Mongolian Noodles (Chicken)"
click at [276, 150] on icon at bounding box center [279, 148] width 6 height 6
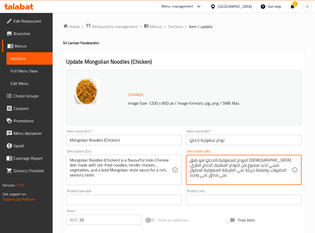
drag, startPoint x: 196, startPoint y: 170, endPoint x: 180, endPoint y: 170, distance: 15.6
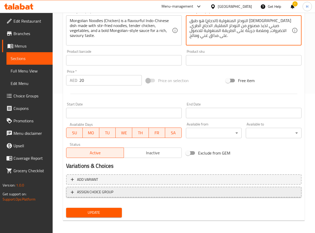
scroll to position [141, 0]
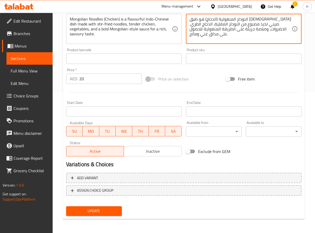
type textarea "النودلز المنغولية (الدجاج) هو طبق [DEMOGRAPHIC_DATA] صيني لذيذ مصنوع من النودلز…"
click at [87, 210] on span "Update" at bounding box center [93, 210] width 47 height 6
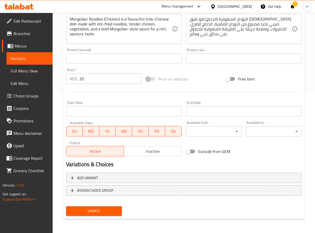
click at [100, 208] on span "Update" at bounding box center [93, 210] width 47 height 6
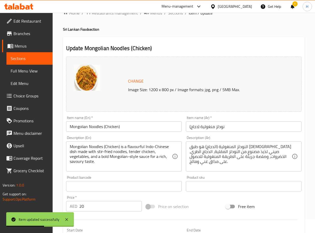
scroll to position [0, 0]
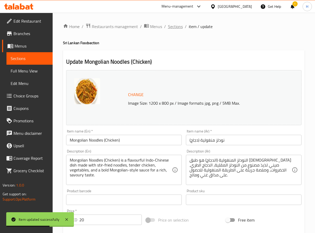
click at [170, 28] on span "Sections" at bounding box center [175, 26] width 15 height 6
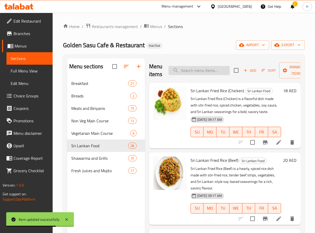
click at [191, 70] on input "search" at bounding box center [199, 70] width 61 height 9
paste input "Devilled Chicken"
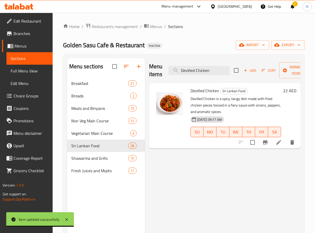
type input "Devilled Chicken"
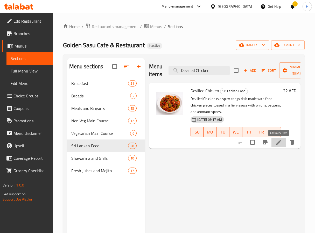
click at [277, 144] on icon at bounding box center [278, 142] width 5 height 5
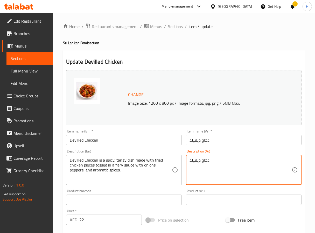
click at [205, 164] on textarea "دجاج ديفيلد" at bounding box center [240, 169] width 102 height 25
paste textarea "لدجاج المبهر هو طبق حار ولذيذ مصنوع من قطع الدجاج المقلية الممزوجة بصلصة نارية …"
drag, startPoint x: 236, startPoint y: 160, endPoint x: 228, endPoint y: 160, distance: 7.8
click at [228, 160] on textarea "الدجاج المبهر هو طبق حار ولذيذ مصنوع من قطع الدجاج المقلية الممزوجة بصلصة نارية…" at bounding box center [240, 169] width 102 height 25
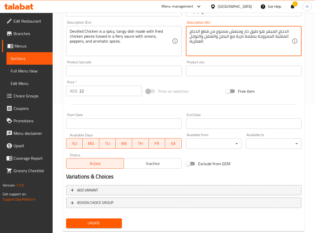
scroll to position [141, 0]
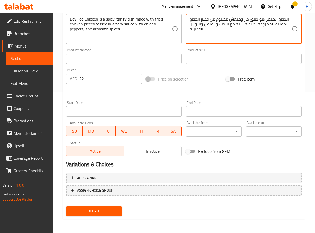
type textarea "الدجاج المبهر هو طبق حار ومنعش مصنوع من قطع الدجاج المقلية الممزوجة بصلصة نارية…"
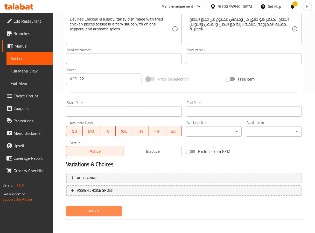
click at [95, 211] on span "Update" at bounding box center [93, 210] width 47 height 6
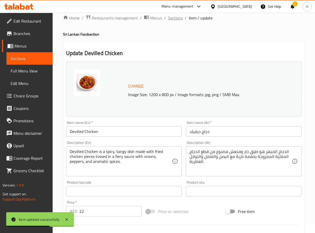
scroll to position [0, 0]
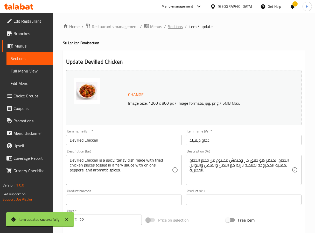
click at [168, 29] on span "Sections" at bounding box center [175, 26] width 15 height 6
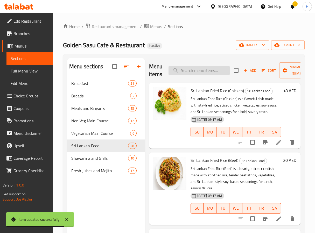
click at [193, 70] on input "search" at bounding box center [199, 70] width 61 height 9
paste input "Devilled Beef"
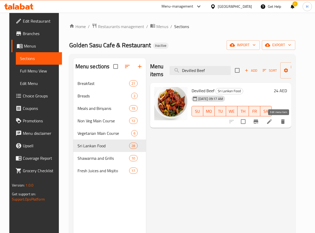
type input "Devilled Beef"
click at [272, 120] on icon at bounding box center [269, 121] width 6 height 6
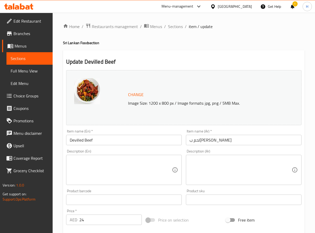
click at [139, 171] on textarea at bounding box center [121, 169] width 102 height 25
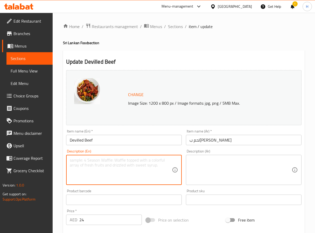
paste textarea "Devilled Beef is a spicy, tangy stir-fry made with tender beef strips sautéed w…"
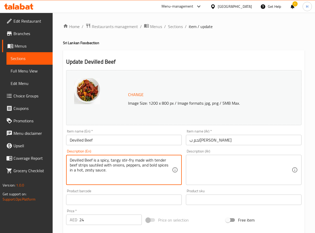
type textarea "Devilled Beef is a spicy, tangy stir-fry made with tender beef strips sautéed w…"
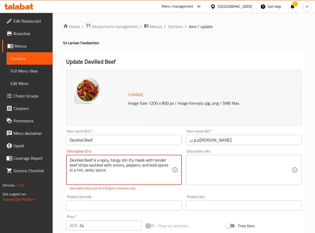
click at [236, 166] on textarea at bounding box center [240, 169] width 102 height 25
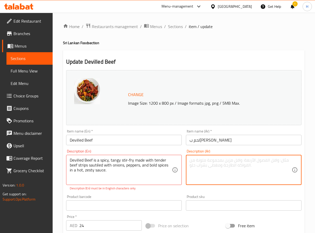
paste textarea "الدجاج المبهر هو طبق حار ولذيذ مصنوع من قطع الدجاج المقلية الممزوجة بصلصة نارية…"
drag, startPoint x: 236, startPoint y: 160, endPoint x: 229, endPoint y: 160, distance: 7.3
click at [229, 160] on textarea "الدجاج المبهر هو طبق حار ولذيذ مصنوع من قطع الدجاج المقلية الممزوجة بصلصة نارية…" at bounding box center [240, 169] width 102 height 25
drag, startPoint x: 208, startPoint y: 160, endPoint x: 199, endPoint y: 160, distance: 9.3
click at [199, 160] on textarea "الدجاج المبهر هو طبق حار ومنعش مصنوع من قطع الدجاج المقلية الممزوجة بصلصة نارية…" at bounding box center [240, 169] width 102 height 25
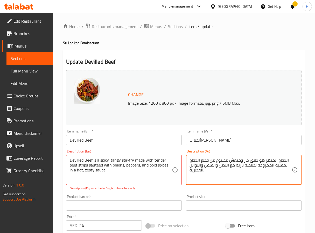
click at [202, 160] on textarea "الدجاج المبهر هو طبق حار ومنعش مصنوع من قطع الدجاج المقلية الممزوجة بصلصة نارية…" at bounding box center [240, 169] width 102 height 25
drag, startPoint x: 200, startPoint y: 159, endPoint x: 209, endPoint y: 158, distance: 9.1
click at [209, 158] on textarea "الدجاج المبهر هو طبق حار ومنعش مصنوع من قطع الدجاج المقلية الممزوجة بصلصة نارية…" at bounding box center [240, 169] width 102 height 25
drag, startPoint x: 271, startPoint y: 166, endPoint x: 260, endPoint y: 165, distance: 10.9
click at [260, 165] on textarea "الدجاج المبهر هو طبق حار ومنعش مصنوع من استربس الدجاج المقلية الممزوجة بصلصة نا…" at bounding box center [240, 169] width 102 height 25
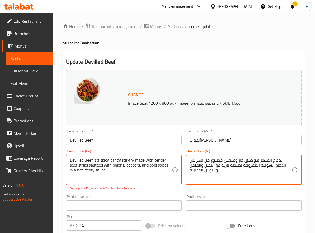
click at [249, 164] on textarea "الدجاج المبهر هو طبق حار ومنعش مصنوع من استربس الدجاج السوتيه الممزوجة بصلصة نا…" at bounding box center [240, 169] width 102 height 25
click at [248, 159] on textarea "الدجاج المبهر هو طبق حار ومنعش مصنوع من استربس الدجاج السوتيه الممزوجة بصلصة نا…" at bounding box center [240, 169] width 102 height 25
click at [235, 160] on textarea "الدجاج المبهر هو حار ومنعش مصنوع من استربس الدجاج السوتيه الممزوجة بصلصة نارية …" at bounding box center [240, 169] width 102 height 25
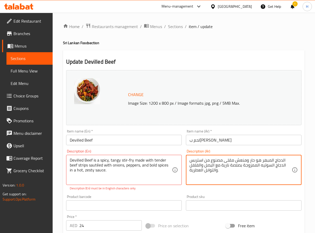
click at [281, 166] on textarea "الدجاج المبهر هو حار ومنعش مقلى مصنوع من استربس الدجاج السوتيه الممزوجة بصلصة ن…" at bounding box center [240, 169] width 102 height 25
drag, startPoint x: 244, startPoint y: 164, endPoint x: 236, endPoint y: 173, distance: 11.9
click at [236, 173] on textarea "الدجاج المبهر هو حار ومنعش مقلى مصنوع من استربس اللحم البقرى السوتيه الممزوجة ب…" at bounding box center [240, 169] width 102 height 25
type textarea "الدجاج المبهر هو حار ومنعش مقلى مصنوع من استربس اللحم البقرى السوتيه"
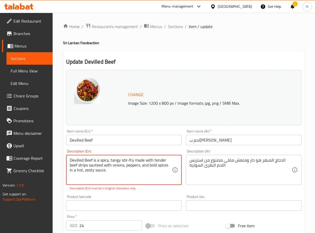
drag, startPoint x: 104, startPoint y: 166, endPoint x: 110, endPoint y: 174, distance: 9.7
click at [110, 174] on textarea "Devilled Beef is a spicy, tangy stir-fry made with tender beef strips sauteed w…" at bounding box center [121, 169] width 102 height 25
type textarea "Devilled Beef is a spicy, tangy stir-fry made with tender beef strips sauteed w…"
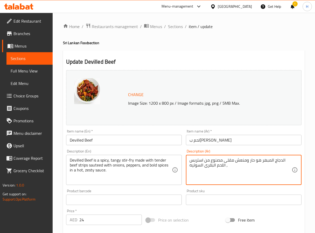
paste textarea "مع البصل والفلفل والتوابل القوية في صلصة حارة ولذيذة."
drag, startPoint x: 198, startPoint y: 170, endPoint x: 187, endPoint y: 173, distance: 11.6
click at [187, 173] on div "الدجاج المبهر هو حار ومنعش مقلى مصنوع من استربس اللحم البقرى السوتيه , مع البصل…" at bounding box center [244, 170] width 116 height 30
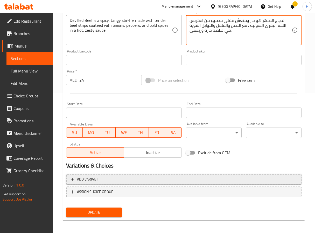
scroll to position [141, 0]
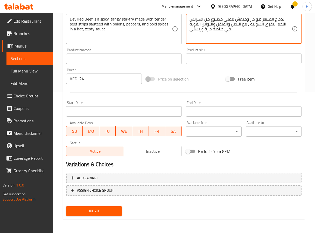
type textarea "الدجاج المبهر هو حار ومنعش مقلى مصنوع من استربس اللحم البقرى السوتيه , مع البصل…"
click at [105, 208] on span "Update" at bounding box center [93, 210] width 47 height 6
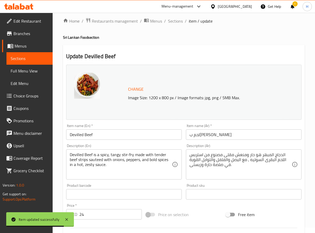
scroll to position [0, 0]
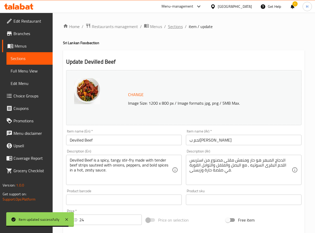
click at [169, 27] on span "Sections" at bounding box center [175, 26] width 15 height 6
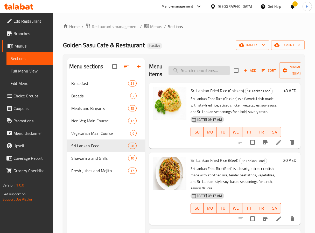
click at [185, 74] on input "search" at bounding box center [199, 70] width 61 height 9
paste input "Devilled Seafood"
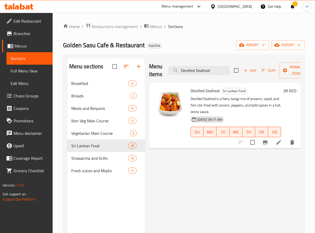
type input "Devilled Seafood"
click at [278, 144] on icon at bounding box center [278, 142] width 5 height 5
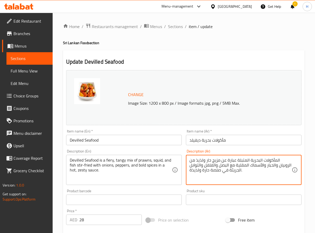
drag, startPoint x: 202, startPoint y: 160, endPoint x: 195, endPoint y: 163, distance: 7.6
drag, startPoint x: 199, startPoint y: 170, endPoint x: 186, endPoint y: 170, distance: 13.2
click at [186, 170] on div "المأكولات البحرية المتبلة عبارة عن مزيج حار ومنعش من الروبيان والحبار والأسماك …" at bounding box center [244, 170] width 116 height 30
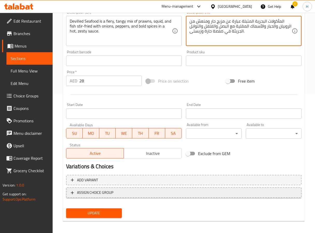
scroll to position [141, 0]
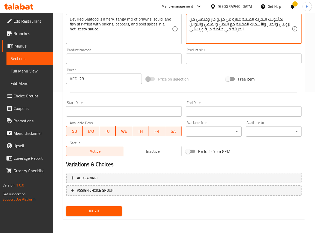
type textarea "المأكولات البحرية المتبلة عبارة عن مزيج حار ومنعش من الروبيان والحبار والأسماك …"
click at [91, 209] on span "Update" at bounding box center [93, 210] width 47 height 6
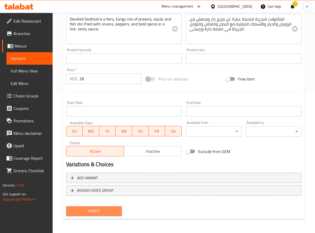
click at [92, 211] on span "Update" at bounding box center [93, 210] width 47 height 6
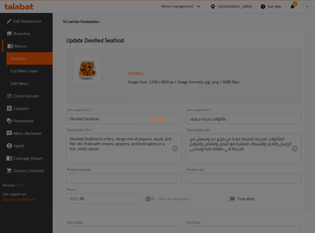
scroll to position [0, 0]
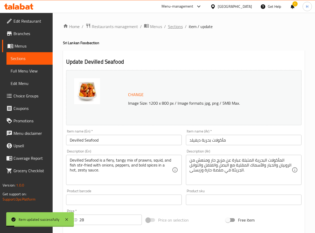
click at [170, 27] on span "Sections" at bounding box center [175, 26] width 15 height 6
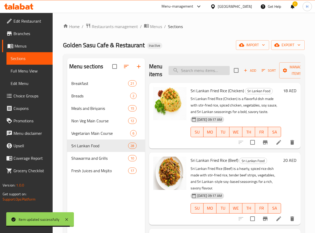
click at [211, 73] on input "search" at bounding box center [199, 70] width 61 height 9
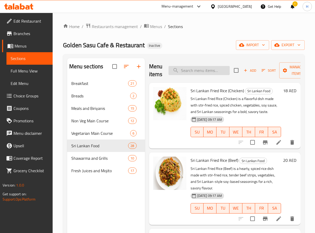
paste input "Devilled Mix"
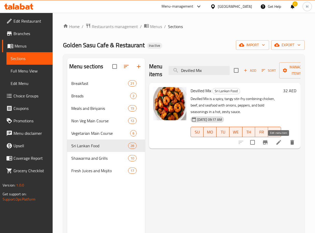
type input "Devilled Mix"
click at [281, 142] on icon at bounding box center [279, 142] width 6 height 6
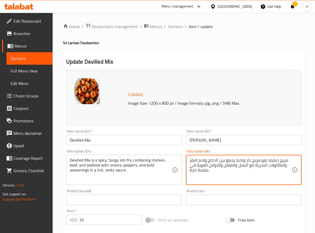
drag, startPoint x: 197, startPoint y: 170, endPoint x: 188, endPoint y: 170, distance: 8.3
click at [287, 160] on textarea "مزيج ديفيلد هو مزيج حار ولذيذ يجمع بين الدجاج ولحم البقر والمأكولات البحرية مع …" at bounding box center [240, 169] width 102 height 25
drag, startPoint x: 207, startPoint y: 164, endPoint x: 187, endPoint y: 171, distance: 20.8
click at [187, 171] on div "مزيج ديفيلد هو مزيج حار ولذيذ يجمع بين الدجاج ولحم البقر والمأكولات البحرية مع …" at bounding box center [244, 170] width 116 height 30
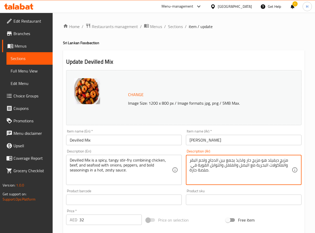
click at [211, 170] on textarea "مزيج ديفيلد هو مزيج حار ولذيذ يجمع بين الدجاج ولحم البقر والمأكولات البحرية مع …" at bounding box center [240, 169] width 102 height 25
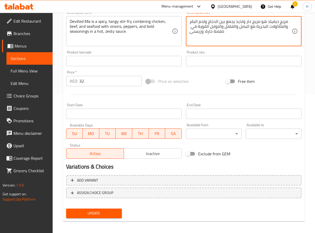
scroll to position [141, 0]
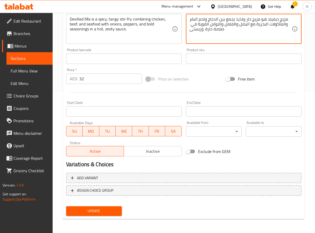
type textarea "مزيج ديفيلد هو مزيج حار ولذيذ يجمع بين الدجاج ولحم البقر والمأكولات البحرية مع …"
click at [114, 210] on span "Update" at bounding box center [93, 210] width 47 height 6
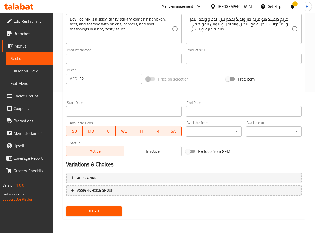
click at [90, 208] on span "Update" at bounding box center [93, 210] width 47 height 6
click at [107, 208] on span "Update" at bounding box center [93, 210] width 47 height 6
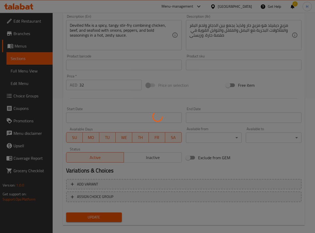
scroll to position [0, 0]
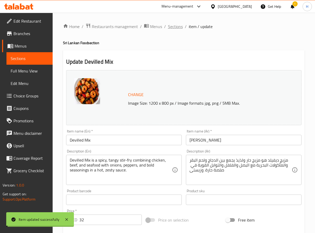
click at [178, 25] on span "Sections" at bounding box center [175, 26] width 15 height 6
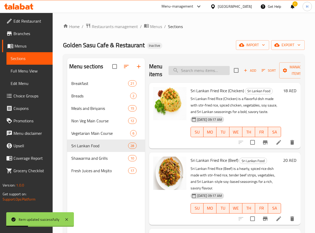
click at [196, 69] on input "search" at bounding box center [199, 70] width 61 height 9
paste input "Pepper Charcoal – Spicy grilled chicken marinated with black pepper and spices,…"
type input "Pepper Charcoal – Spicy grilled chicken marinated with black pepper and spices,…"
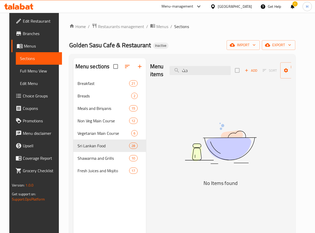
type input "ح"
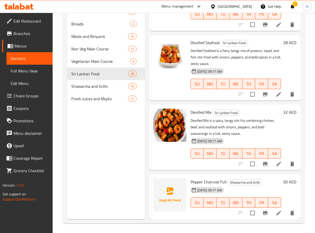
scroll to position [73, 0]
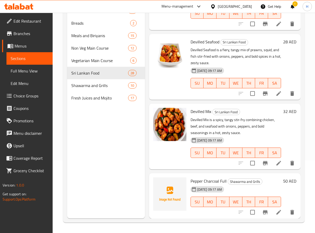
type input "peppe"
click at [276, 209] on icon at bounding box center [278, 211] width 5 height 5
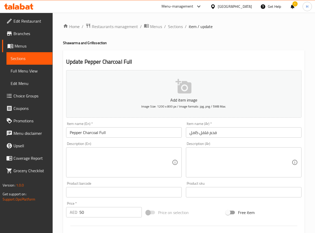
click at [104, 143] on div "Description (En) Description (En)" at bounding box center [124, 160] width 116 height 36
click at [99, 153] on textarea at bounding box center [121, 162] width 102 height 25
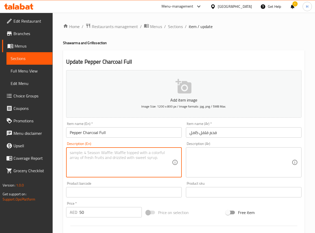
paste textarea "Pepper Charcoal – Spicy grilled chicken marinated with black pepper and spices,…"
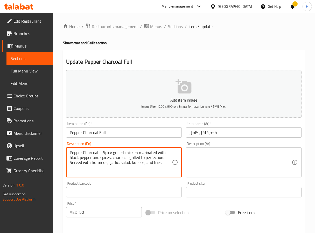
type textarea "Pepper Charcoal – Spicy grilled chicken marinated with black pepper and spices,…"
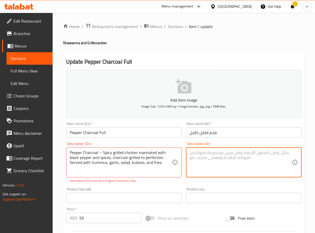
click at [227, 162] on textarea at bounding box center [240, 162] width 102 height 25
paste textarea "دجاج مشوي على الفحم بالفلفل الحار، متبل بالفلفل الأسود والتوابل، مشوي على الفحم…"
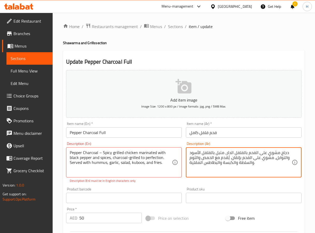
type textarea "دجاج مشوي على الفحم بالفلفل الحار، متبل بالفلفل الأسود والتوابل، مشوي على الفحم…"
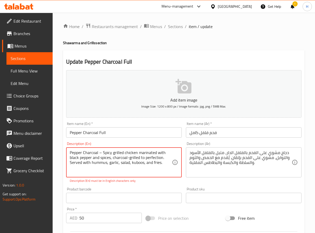
click at [136, 162] on textarea "Pepper Charcoal – Spicy grilled chicken marinated with black pepper and spices,…" at bounding box center [121, 162] width 102 height 25
click at [130, 156] on textarea "Pepper Charcoal – Spicy grilled chicken marinated with black pepper and spices,…" at bounding box center [121, 162] width 102 height 25
click at [130, 155] on textarea "Pepper Charcoal – Spicy grilled chicken marinated with black pepper and spices,…" at bounding box center [121, 162] width 102 height 25
click at [133, 171] on textarea "Pepper Charcoal – Spicy grilled chicken marinated with black pepper and spices,…" at bounding box center [121, 162] width 102 height 25
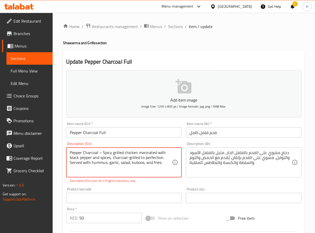
click at [143, 163] on textarea "Pepper Charcoal – Spicy grilled chicken marinated with black pepper and spices,…" at bounding box center [121, 162] width 102 height 25
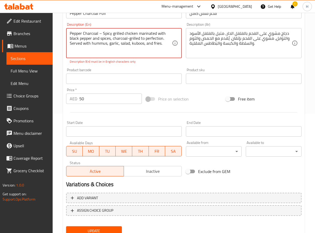
scroll to position [100, 0]
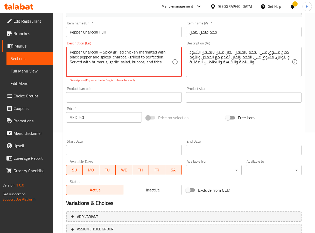
click at [101, 51] on textarea "Pepper Charcoal – Spicy grilled chicken marinated with black pepper and spices,…" at bounding box center [121, 62] width 102 height 25
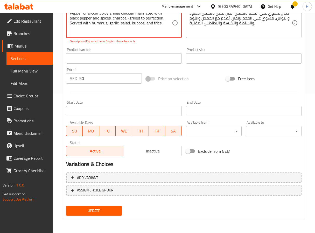
drag, startPoint x: 151, startPoint y: 25, endPoint x: 62, endPoint y: 27, distance: 89.2
click at [62, 27] on div "Home / Restaurants management / Menus / Sections / item / update Shawarma and G…" at bounding box center [184, 52] width 262 height 359
paste textarea "with hummus, garlic, salad, kuboos, and fries."
type textarea "Pepper Charcoal Spicy grilled chicken marinated with black pepper and spices, c…"
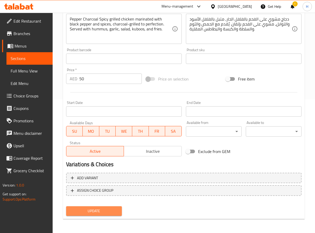
click at [106, 208] on span "Update" at bounding box center [93, 210] width 47 height 6
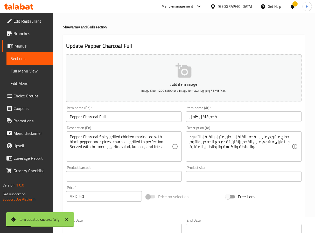
scroll to position [0, 0]
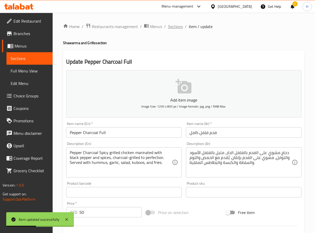
click at [175, 26] on span "Sections" at bounding box center [175, 26] width 15 height 6
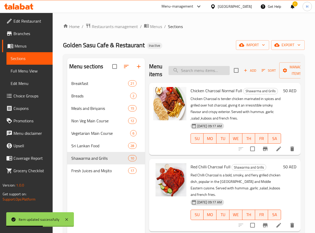
click at [199, 68] on input "search" at bounding box center [199, 70] width 61 height 9
paste input "Peri Peri Charcoal Full"
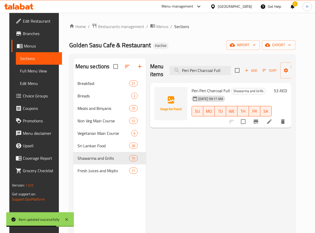
type input "Peri Peri Charcoal Full"
click at [272, 122] on icon at bounding box center [269, 121] width 6 height 6
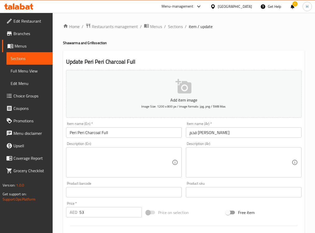
click at [113, 155] on textarea at bounding box center [121, 162] width 102 height 25
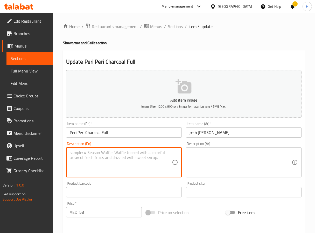
paste textarea "Peri‑peri Charcoal refers to chicken marinated in spicy peri‑peri sauce and gri…"
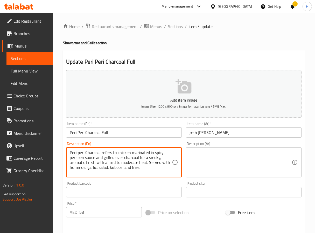
type textarea "Peri‑peri Charcoal refers to chicken marinated in spicy peri‑peri sauce and gri…"
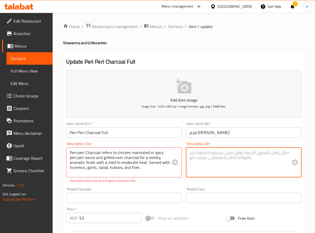
click at [203, 155] on textarea at bounding box center [240, 162] width 102 height 25
paste textarea "بيري بيري تشاركول هو دجاج متبل بصلصة بيري بيري حارة ومشوي على الفحم لنكهة دخاني…"
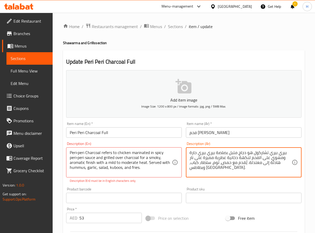
click at [286, 153] on textarea "بيري بيري تشاركول هو دجاج متبل بصلصة بيري بيري حارة ومشوي على الفحم لنكهة دخاني…" at bounding box center [240, 162] width 102 height 25
drag, startPoint x: 268, startPoint y: 153, endPoint x: 253, endPoint y: 152, distance: 14.9
click at [253, 152] on textarea "بيري بيري تشاركول هو دجاج متبل بصلصة بيري بيري حارة ومشوي على الفحم لنكهة دخاني…" at bounding box center [240, 162] width 102 height 25
type textarea "بيري بيري على الفحم هو دجاج متبل بصلصة بيري بيري حارة ومشوي على الفحم لنكهة دخا…"
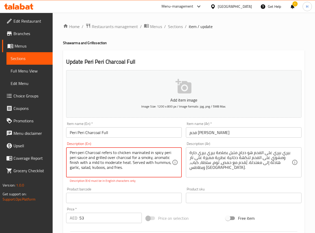
type textarea "Peri‑peri Charcoal refers to chicken marinated in spicy peri peri sauce and gri…"
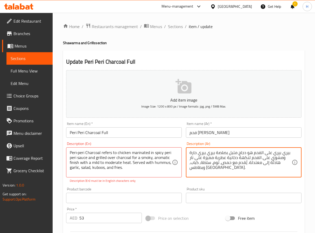
drag, startPoint x: 246, startPoint y: 156, endPoint x: 241, endPoint y: 156, distance: 4.7
click at [247, 157] on textarea "بيري بيري على الفحم هو دجاج متبل بصلصة بيري بيري حارة ومشوي على الفحم لنكهة دخا…" at bounding box center [240, 162] width 102 height 25
drag, startPoint x: 246, startPoint y: 158, endPoint x: 237, endPoint y: 159, distance: 8.9
click at [237, 159] on textarea "بيري بيري على الفحم هو دجاج متبل بصلصة بيري بيري حارة ومشوي على الفحم لنكهة دخا…" at bounding box center [240, 162] width 102 height 25
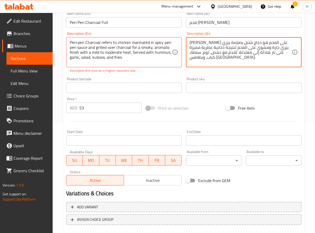
scroll to position [139, 0]
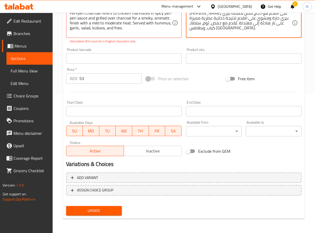
type textarea "[PERSON_NAME] على الفحم هو دجاج متبل بصلصة بيري بيري حارة ومشوي على الفحم لنتيج…"
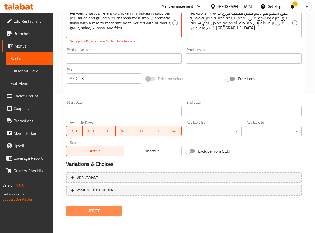
click at [105, 212] on span "Update" at bounding box center [93, 210] width 47 height 6
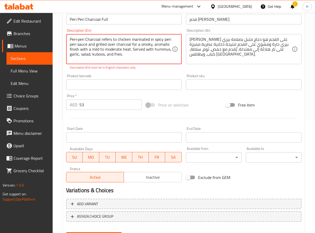
scroll to position [100, 0]
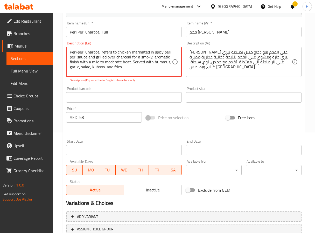
drag, startPoint x: 128, startPoint y: 68, endPoint x: 66, endPoint y: 76, distance: 62.0
click at [66, 76] on div "Peri‑peri Charcoal refers to chicken marinated in spicy peri peri sauce and gri…" at bounding box center [124, 62] width 116 height 30
paste textarea "garlic, salad, kuboos, and fries."
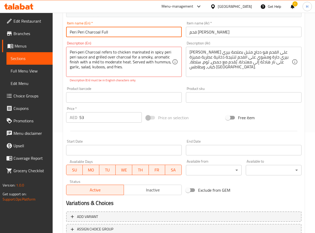
click at [103, 29] on input "Peri Peri Charcoal Full" at bounding box center [124, 32] width 116 height 10
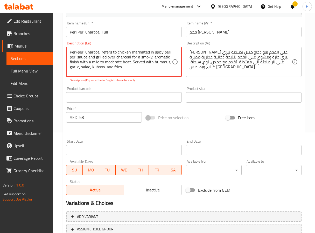
drag, startPoint x: 131, startPoint y: 69, endPoint x: 128, endPoint y: 58, distance: 11.3
paste textarea "al for a smoky, aromatic finish with a mild to moderate heat. Served with hummu…"
drag, startPoint x: 206, startPoint y: 55, endPoint x: 218, endPoint y: 63, distance: 14.2
drag, startPoint x: 101, startPoint y: 67, endPoint x: 90, endPoint y: 55, distance: 15.2
click at [90, 55] on textarea "Peri‑peri Charcoal refers to chicken marinated in spicy peri peri sauce and gri…" at bounding box center [121, 62] width 102 height 25
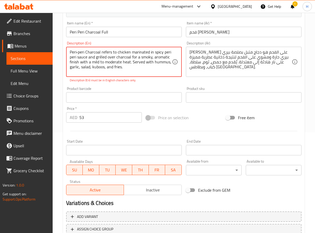
click at [79, 52] on textarea "Peri‑peri Charcoal refers to chicken marinated in spicy peri peri sauce and gri…" at bounding box center [121, 62] width 102 height 25
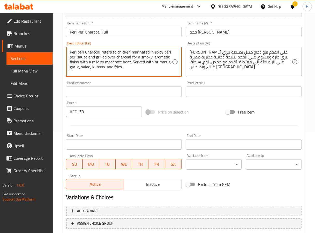
click at [128, 66] on textarea "Peri peri Charcoal refers to chicken marinated in spicy peri peri sauce and gri…" at bounding box center [121, 62] width 102 height 25
type textarea "Peri peri Charcoal refers to chicken marinated in spicy peri peri sauce and gri…"
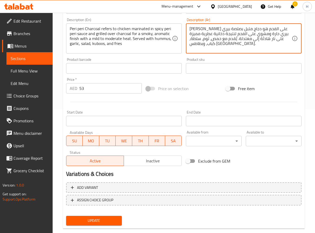
scroll to position [133, 0]
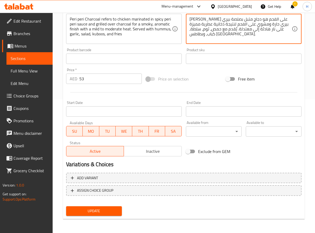
click at [91, 211] on span "Update" at bounding box center [93, 210] width 47 height 6
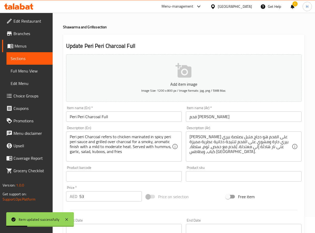
scroll to position [0, 0]
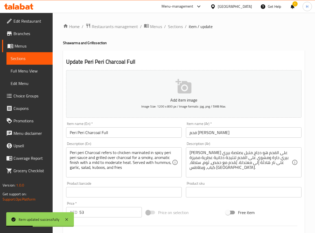
drag, startPoint x: 171, startPoint y: 24, endPoint x: 188, endPoint y: 36, distance: 20.7
click at [171, 24] on span "Sections" at bounding box center [175, 26] width 15 height 6
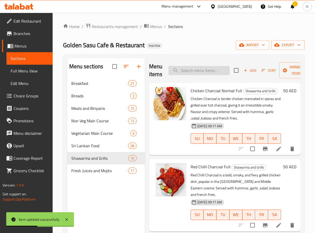
click at [207, 69] on input "search" at bounding box center [199, 70] width 61 height 9
paste input "[PERSON_NAME] Charcoal Full"
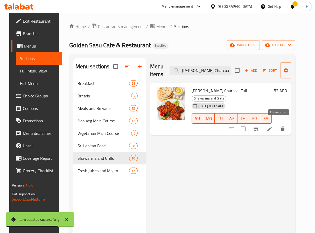
type input "[PERSON_NAME] Charcoal Full"
click at [272, 126] on icon at bounding box center [269, 128] width 5 height 5
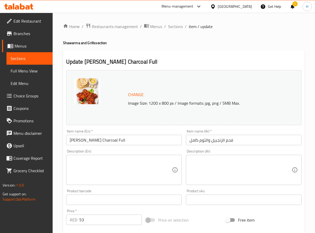
click at [79, 165] on textarea at bounding box center [121, 169] width 102 height 25
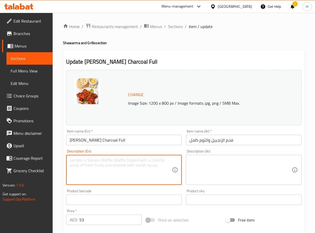
paste textarea "Ginger‑Garlic Charcoal (Full) is a whole chicken marinated in a flavorful blend…"
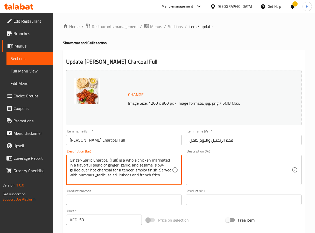
type textarea "Ginger‑Garlic Charcoal (Full) is a whole chicken marinated in a flavorful blend…"
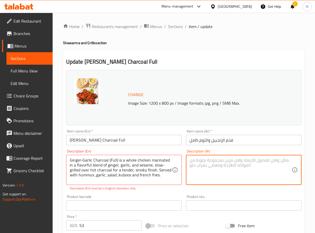
click at [207, 168] on textarea at bounding box center [240, 169] width 102 height 25
paste textarea "دجاجة كاملة مشوية على الفحم بالزنجبيل والثوم (كاملة) متبلة بمزيج شهي من الزنجبي…"
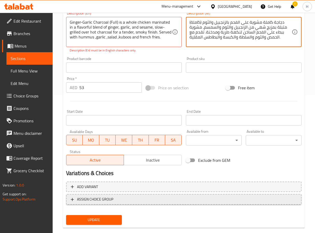
scroll to position [146, 0]
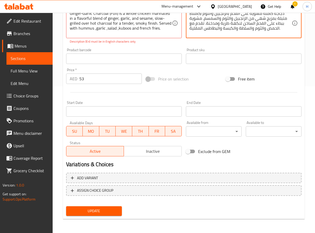
type textarea "دجاجة كاملة مشوية على الفحم بالزنجبيل والثوم (كاملة) متبلة بمزيج شهي من الزنجبي…"
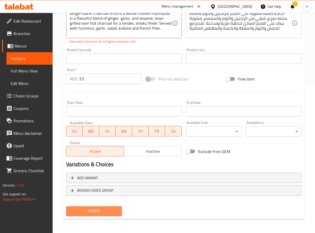
click at [107, 208] on span "Update" at bounding box center [93, 210] width 47 height 6
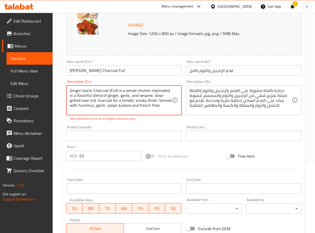
scroll to position [69, 0]
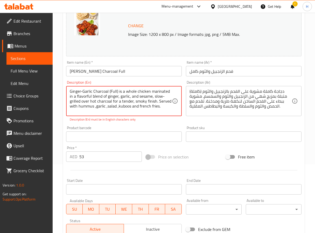
click at [82, 90] on textarea "Ginger‑Garlic Charcoal (Full) is a whole chicken marinated in a flavorful blend…" at bounding box center [121, 101] width 102 height 25
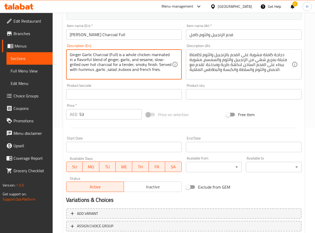
scroll to position [141, 0]
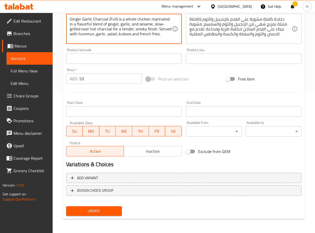
type textarea "Ginger Garlic Charcoal (Full) is a whole chicken marinated in a flavorful blend…"
click at [101, 201] on div "Add variant ASSIGN CHOICE GROUP" at bounding box center [184, 187] width 240 height 34
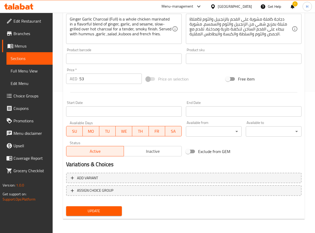
click at [97, 212] on span "Update" at bounding box center [93, 210] width 47 height 6
click at [108, 209] on span "Update" at bounding box center [93, 210] width 47 height 6
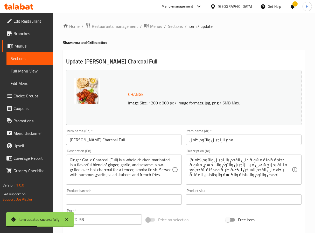
scroll to position [0, 0]
click at [174, 28] on span "Sections" at bounding box center [175, 26] width 15 height 6
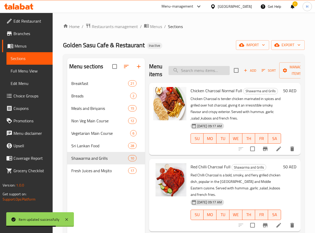
click at [198, 71] on input "search" at bounding box center [199, 70] width 61 height 9
paste input "Green Chilli Charcoal Full"
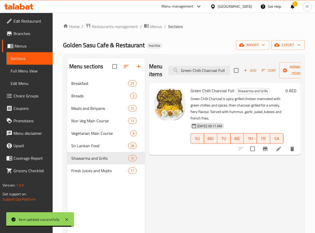
type input "Green Chilli Charcoal Full"
click at [277, 152] on li at bounding box center [278, 148] width 15 height 9
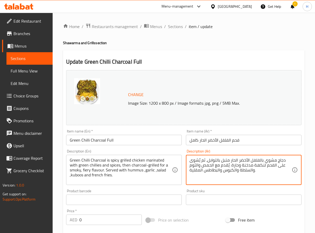
click at [234, 141] on input "فحم الفلفل الأخضر الحار كامل" at bounding box center [244, 140] width 116 height 10
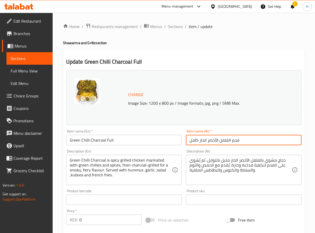
click at [234, 141] on input "فحم الفلفل الأخضر الحار كامل" at bounding box center [244, 140] width 116 height 10
click at [239, 138] on input "الفلفل الأخضر الحار كامل" at bounding box center [244, 140] width 116 height 10
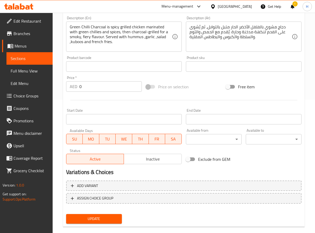
scroll to position [141, 0]
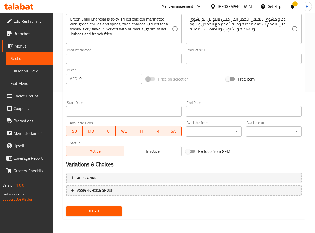
type input "الفلفل الأخضر الحار كامل على الفحم"
click at [84, 210] on span "Update" at bounding box center [93, 210] width 47 height 6
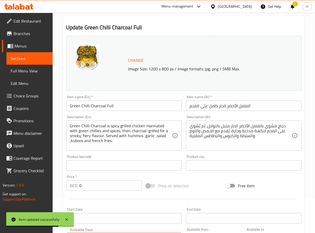
scroll to position [0, 0]
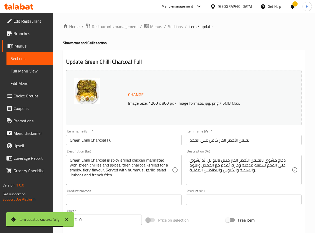
click at [177, 27] on span "Sections" at bounding box center [175, 26] width 15 height 6
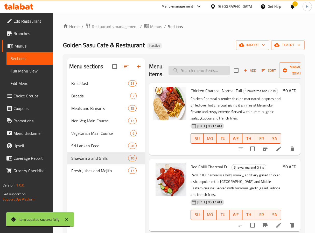
click at [201, 72] on input "search" at bounding box center [199, 70] width 61 height 9
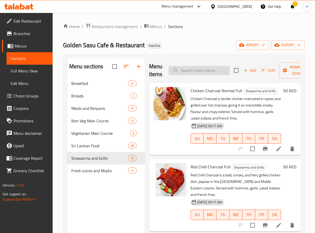
paste input "Chicken Shawarma"
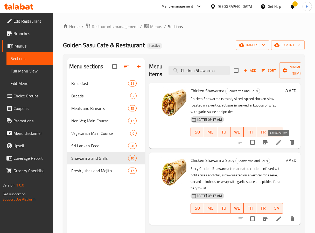
type input "Chicken Shawarma"
click at [279, 142] on icon at bounding box center [278, 142] width 5 height 5
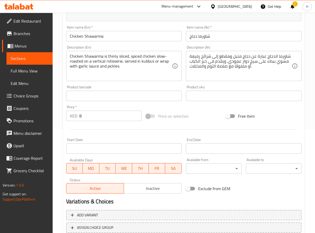
scroll to position [141, 0]
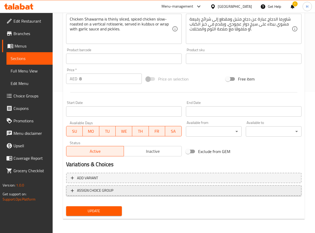
click at [119, 191] on span "ASSIGN CHOICE GROUP" at bounding box center [184, 190] width 226 height 6
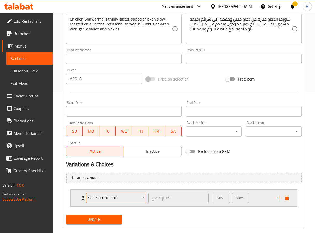
click at [117, 197] on span "your chooice of:" at bounding box center [116, 197] width 57 height 6
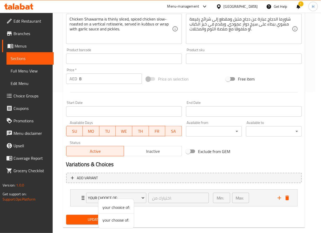
click at [17, 97] on div at bounding box center [160, 116] width 321 height 233
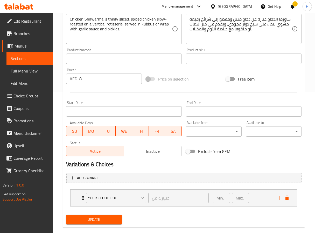
click at [17, 97] on span "Choice Groups" at bounding box center [30, 96] width 35 height 6
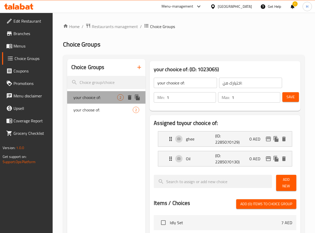
click at [93, 99] on span "your chooice of:" at bounding box center [95, 97] width 44 height 6
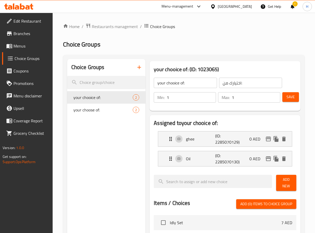
click at [172, 83] on input "your chooice of:" at bounding box center [185, 83] width 63 height 10
type input "your choice of:"
click at [113, 122] on div "Choice Groups your chooice of: 2 your choose of: 2" at bounding box center [106, 227] width 79 height 336
click at [290, 97] on span "Save" at bounding box center [290, 97] width 8 height 6
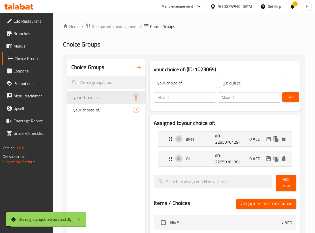
click at [137, 68] on icon "button" at bounding box center [139, 67] width 6 height 6
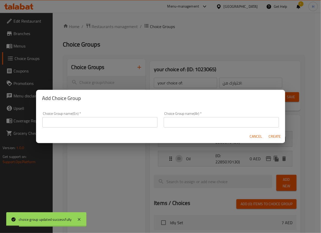
click at [95, 122] on input "text" at bounding box center [99, 122] width 115 height 10
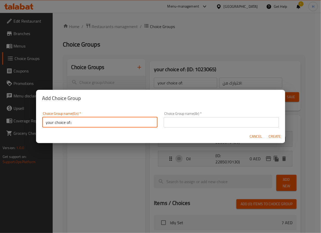
type input "your choice of::"
click at [189, 122] on input "text" at bounding box center [221, 122] width 115 height 10
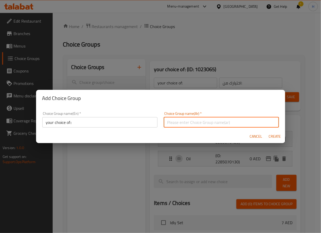
type input "اختيارك من"
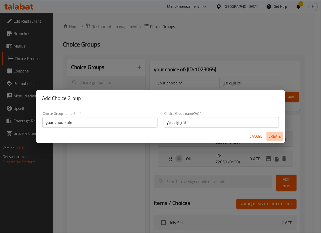
click at [274, 136] on span "Create" at bounding box center [274, 136] width 12 height 6
type input "your choice of::"
type input "اختيارك من"
type input "0"
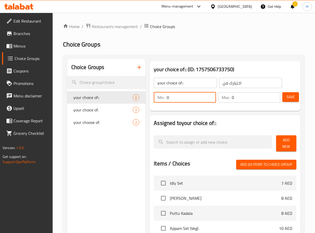
drag, startPoint x: 178, startPoint y: 99, endPoint x: 164, endPoint y: 97, distance: 14.9
click at [164, 97] on div "Min: 0 ​" at bounding box center [185, 97] width 62 height 10
drag, startPoint x: 179, startPoint y: 97, endPoint x: 156, endPoint y: 96, distance: 23.6
click at [156, 96] on div "Min: 0 ​" at bounding box center [185, 97] width 62 height 10
type input "1"
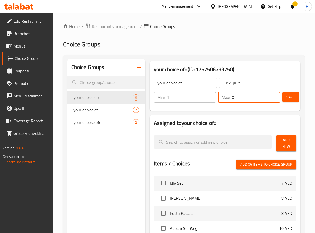
click at [232, 97] on input "0" at bounding box center [256, 97] width 48 height 10
type input "1"
click at [287, 97] on span "Save" at bounding box center [290, 97] width 8 height 6
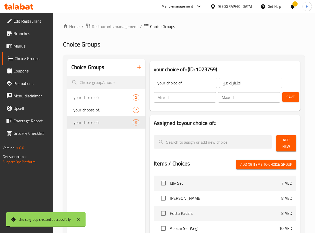
click at [286, 146] on span "Add New" at bounding box center [286, 143] width 12 height 13
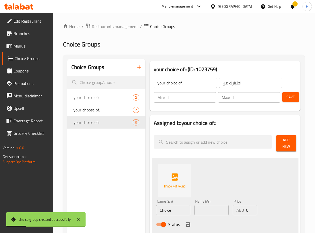
click at [170, 211] on input "Choice" at bounding box center [173, 210] width 34 height 10
click at [167, 209] on input "Choice" at bounding box center [173, 210] width 34 height 10
click at [168, 211] on input "Choice" at bounding box center [173, 210] width 34 height 10
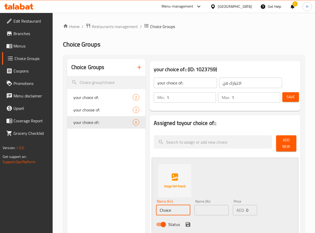
paste input "in kubbus"
type input "in kubbus"
click at [213, 212] on input "text" at bounding box center [211, 210] width 34 height 10
type input "t"
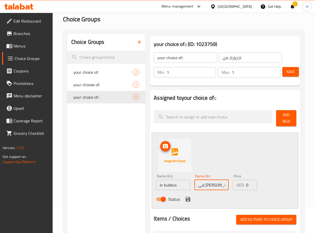
scroll to position [39, 0]
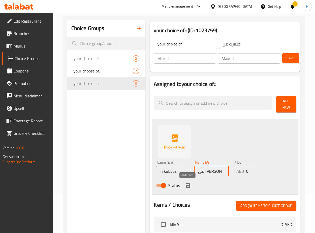
type input "فى [PERSON_NAME]"
click at [188, 185] on icon "save" at bounding box center [188, 185] width 5 height 5
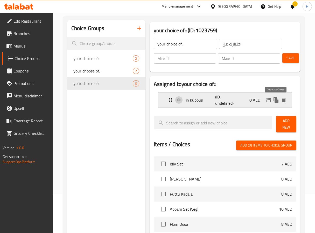
click at [274, 103] on button "duplicate" at bounding box center [276, 100] width 8 height 8
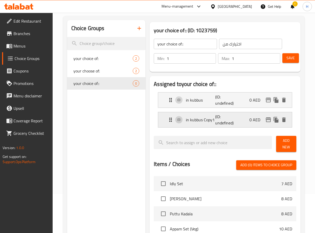
click at [184, 124] on div "in kubbus Copy1 (ID: undefined) 0 AED" at bounding box center [226, 119] width 118 height 15
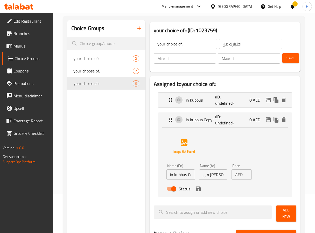
click at [184, 177] on input "in kubbus Copy1" at bounding box center [180, 174] width 28 height 10
click at [210, 176] on input "فى [PERSON_NAME]" at bounding box center [213, 174] width 28 height 10
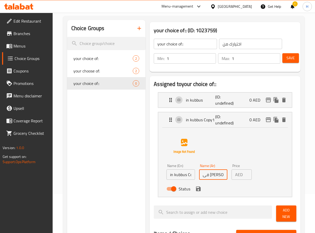
click at [210, 176] on input "فى [PERSON_NAME]" at bounding box center [213, 174] width 28 height 10
click at [173, 180] on div "Name (En) in kubbus Copy1 Name (En)" at bounding box center [180, 172] width 32 height 20
type input "راب"
click at [177, 171] on input "in kubbus Copy1" at bounding box center [180, 174] width 28 height 10
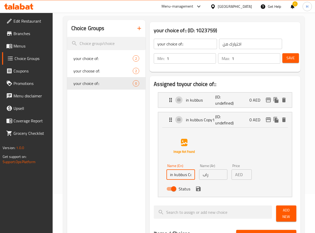
click at [177, 171] on input "in kubbus Copy1" at bounding box center [180, 174] width 28 height 10
click at [201, 188] on icon "save" at bounding box center [198, 188] width 6 height 6
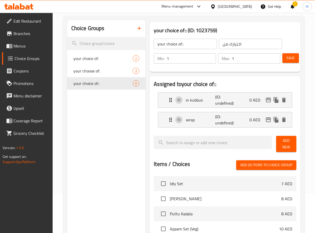
type input "wrap"
click at [288, 58] on span "Save" at bounding box center [290, 58] width 8 height 6
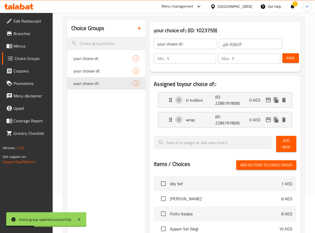
click at [22, 44] on span "Menus" at bounding box center [30, 46] width 35 height 6
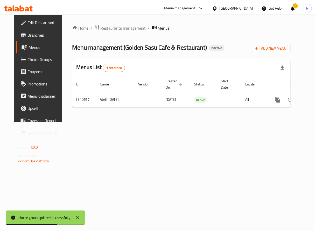
scroll to position [0, 11]
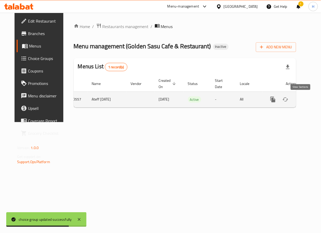
click at [307, 98] on icon "enhanced table" at bounding box center [310, 99] width 6 height 6
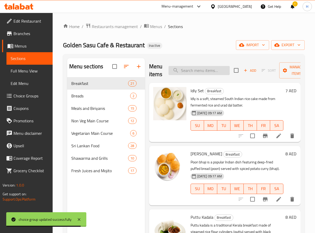
click at [194, 71] on input "search" at bounding box center [199, 70] width 61 height 9
paste input "Chicken Shawarma"
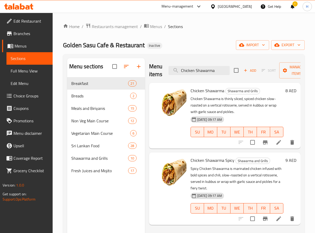
type input "Chicken Shawarma"
click at [276, 146] on li at bounding box center [278, 141] width 15 height 9
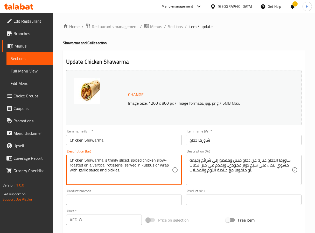
click at [146, 161] on textarea "Chicken Shawarma is thinly sliced, spiced chicken slow-roasted on a vertical ro…" at bounding box center [121, 169] width 102 height 25
click at [142, 168] on textarea "Chicken Shawarma is thinly sliced, spiced chicken slow-roasted on a vertical ro…" at bounding box center [121, 169] width 102 height 25
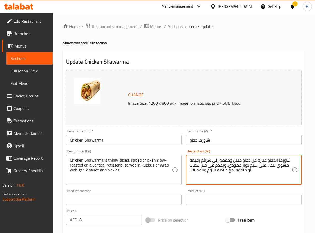
drag, startPoint x: 212, startPoint y: 164, endPoint x: 194, endPoint y: 164, distance: 17.4
click at [241, 170] on textarea "شاورما الدجاج عبارة عن دجاج متبل ومقطع إلى شرائح رفيعة مشوي ببطء على سيخ دوار ع…" at bounding box center [240, 169] width 102 height 25
drag, startPoint x: 227, startPoint y: 171, endPoint x: 206, endPoint y: 170, distance: 21.0
click at [206, 170] on textarea "شاورما الدجاج عبارة عن دجاج متبل ومقطع إلى شرائح رفيعة مشوي ببطء على سيخ دوار ع…" at bounding box center [240, 169] width 102 height 25
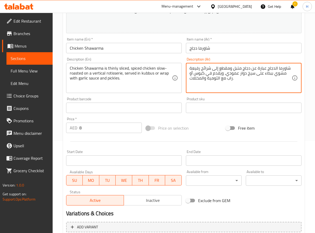
scroll to position [141, 0]
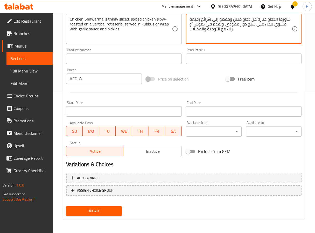
type textarea "شاورما الدجاج عبارة عن دجاج متبل ومقطع إلى شرائح رفيعة مشوي ببطء على سيخ دوار ع…"
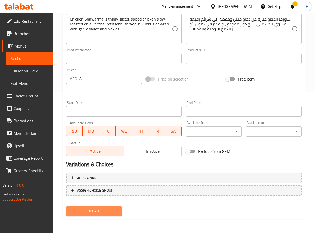
click at [97, 210] on span "Update" at bounding box center [93, 210] width 47 height 6
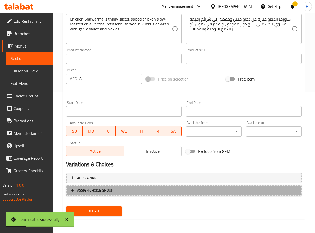
click at [107, 187] on span "ASSIGN CHOICE GROUP" at bounding box center [95, 190] width 36 height 6
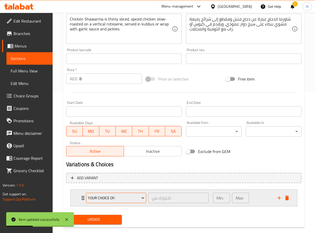
click at [118, 200] on span "your choice of:" at bounding box center [116, 197] width 57 height 6
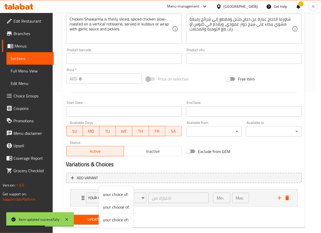
click at [114, 226] on ul "your choice of: your choose of: your choice of::" at bounding box center [116, 207] width 35 height 42
click at [114, 221] on span "your choice of::" at bounding box center [116, 219] width 26 height 6
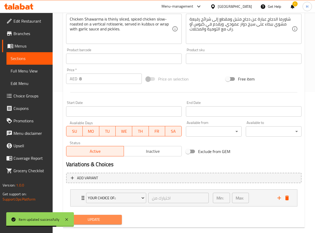
click at [108, 219] on span "Update" at bounding box center [93, 219] width 47 height 6
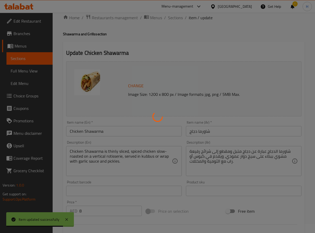
scroll to position [0, 0]
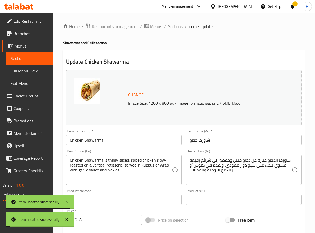
drag, startPoint x: 173, startPoint y: 26, endPoint x: 176, endPoint y: 37, distance: 11.3
click at [173, 26] on span "Sections" at bounding box center [175, 26] width 15 height 6
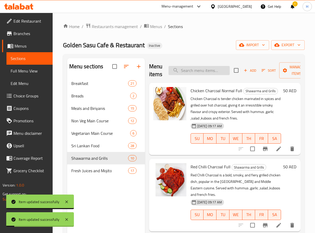
click at [185, 72] on input "search" at bounding box center [199, 70] width 61 height 9
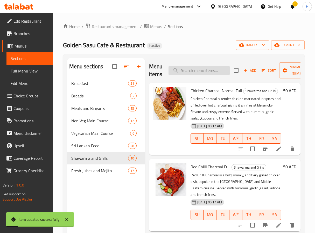
paste input "Chicken Shawarma Spicy"
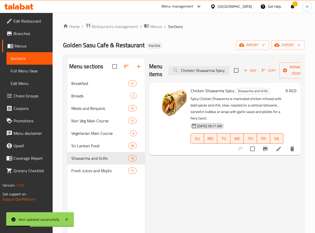
type input "Chicken Shawarma Spicy"
click at [276, 148] on icon at bounding box center [279, 148] width 6 height 6
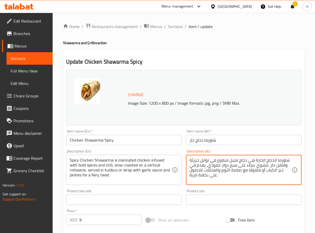
drag, startPoint x: 194, startPoint y: 165, endPoint x: 274, endPoint y: 171, distance: 80.1
click at [262, 171] on textarea "شاورما الدجاج الحارة هي دجاج متبل منقوع في توابل جريئة وفلفل حار، مشوي ببطء على…" at bounding box center [240, 169] width 102 height 25
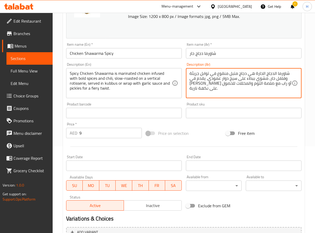
scroll to position [141, 0]
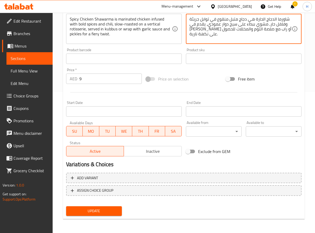
click at [200, 32] on textarea "شاورما الدجاج الحارة هي دجاج متبل منقوع في توابل جريئة وفلفل حار، مشوي ببطء على…" at bounding box center [240, 29] width 102 height 25
click at [200, 37] on textarea "شاورما الدجاج الحارة هي دجاج متبل منقوع في توابل جريئة وفلفل حار، مشوي ببطء على…" at bounding box center [240, 29] width 102 height 25
click at [194, 35] on textarea "شاورما الدجاج الحارة هي دجاج متبل منقوع في توابل جريئة وفلفل حار، مشوي ببطء على…" at bounding box center [240, 29] width 102 height 25
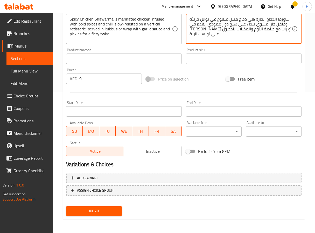
click at [194, 35] on textarea "شاورما الدجاج الحارة هي دجاج متبل منقوع في توابل جريئة وفلفل حار، مشوي ببطء على…" at bounding box center [240, 29] width 102 height 25
type textarea "شاورما الدجاج الحارة هي دجاج متبل منقوع في توابل جريئة وفلفل حار، مشوي ببطء على…"
click at [105, 189] on span "ASSIGN CHOICE GROUP" at bounding box center [95, 190] width 36 height 6
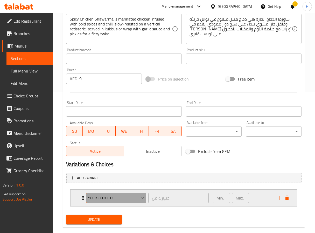
click at [115, 196] on span "your choice of:" at bounding box center [116, 197] width 57 height 6
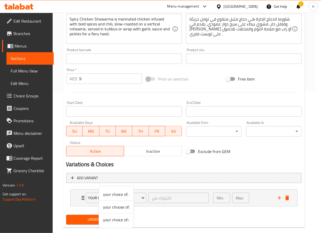
click at [113, 222] on span "your choice of::" at bounding box center [116, 219] width 26 height 6
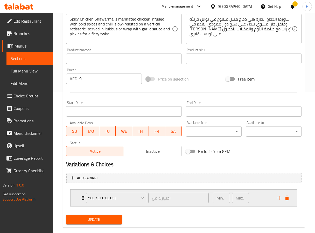
click at [80, 196] on icon "Expand" at bounding box center [83, 197] width 6 height 6
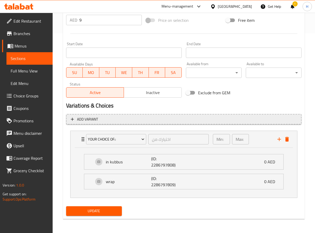
scroll to position [201, 0]
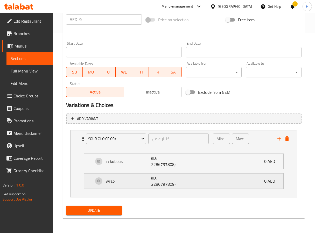
click at [139, 186] on div "wrap (ID: 2286797809) 0 AED" at bounding box center [186, 180] width 184 height 15
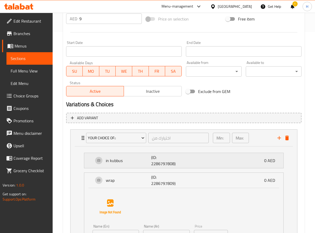
click at [150, 164] on div "in kubbus (ID: 2286797808) 0 AED" at bounding box center [186, 160] width 184 height 15
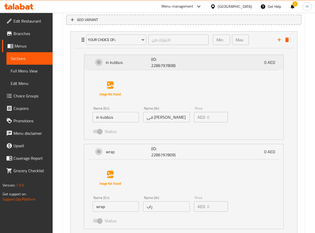
scroll to position [317, 0]
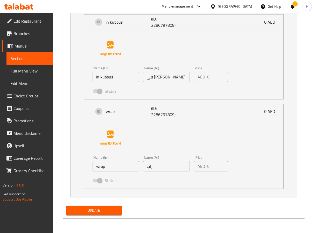
click at [114, 210] on span "Update" at bounding box center [93, 210] width 47 height 6
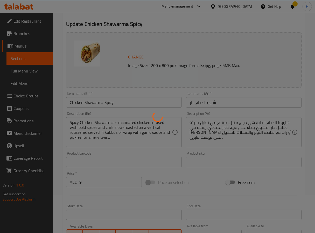
scroll to position [28, 0]
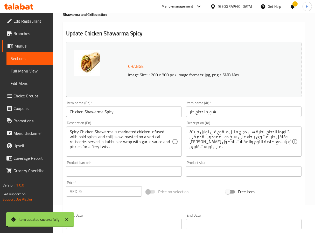
click at [87, 112] on input "Chicken Shawarma Spicy" at bounding box center [124, 111] width 116 height 10
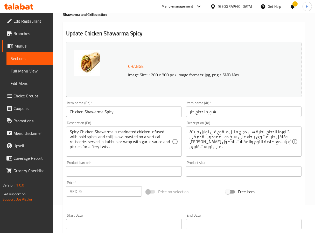
click at [132, 122] on div "Description (En) Spicy Chicken Shawarma is marinated chicken infused with bold …" at bounding box center [124, 139] width 116 height 36
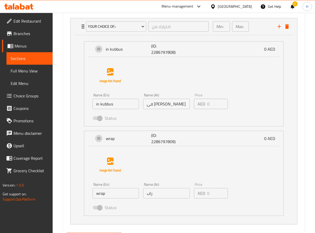
scroll to position [339, 0]
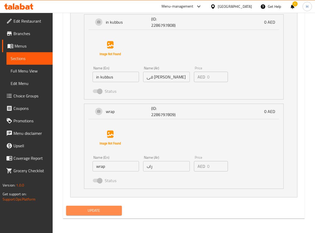
click at [101, 209] on span "Update" at bounding box center [93, 210] width 47 height 6
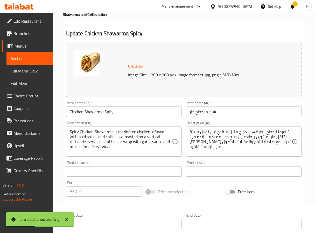
scroll to position [0, 0]
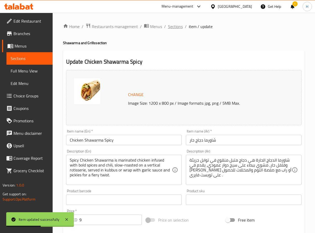
click at [172, 26] on span "Sections" at bounding box center [175, 26] width 15 height 6
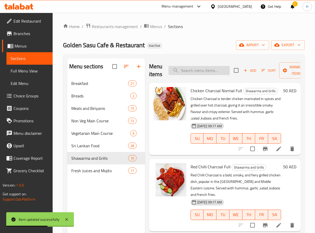
click at [198, 72] on input "search" at bounding box center [199, 70] width 61 height 9
paste input "Arabic Shawarma"
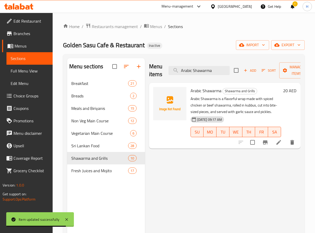
type input "Arabic Shawarma"
click at [276, 146] on li at bounding box center [278, 141] width 15 height 9
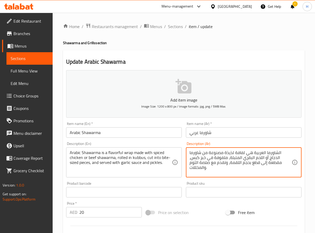
click at [252, 160] on textarea "الشاورما العربية هي لفافة لذيذة مصنوعة من شاورما الدجاج أو اللحم البقري المتبلة…" at bounding box center [240, 162] width 102 height 25
click at [286, 151] on textarea "الشاورما العربية هي لفافة لذيذة مصنوعة من شاورما الدجاج أو اللحم البقري المتبلة…" at bounding box center [240, 162] width 102 height 25
click at [291, 151] on textarea "الشاورما العربية هي لفافة لذيذة مصنوعة من شاورما الدجاج أو اللحم البقري المتبلة…" at bounding box center [240, 162] width 102 height 25
drag, startPoint x: 222, startPoint y: 158, endPoint x: 226, endPoint y: 158, distance: 4.7
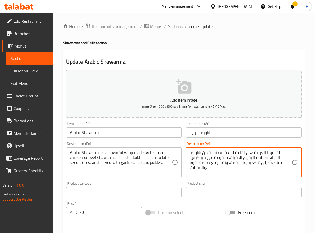
click at [226, 158] on textarea "الشاورما العربية هي لفافة لذيذة مصنوعة من شاورما الدجاج أو اللحم البقري المتبلة…" at bounding box center [240, 162] width 102 height 25
click at [216, 160] on textarea "الشاورما العربية هي لفافة لذيذة مصنوعة من شاورما الدجاج أو اللحم البقري المتبلة…" at bounding box center [240, 162] width 102 height 25
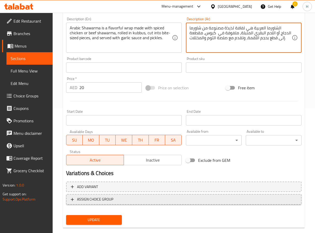
scroll to position [133, 0]
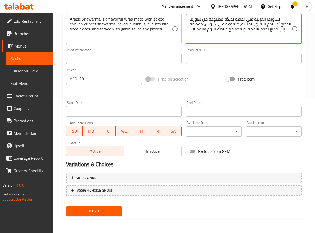
type textarea "الشاورما العربية هي لفافة لذيذة مصنوعة من شاورما الدجاج أو اللحم البقري المتبلة…"
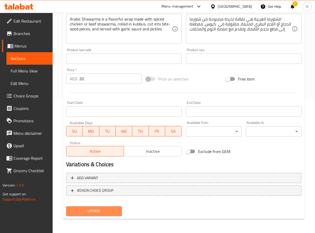
click at [112, 211] on span "Update" at bounding box center [93, 210] width 47 height 6
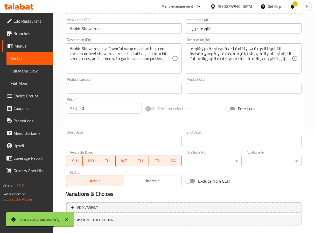
scroll to position [55, 0]
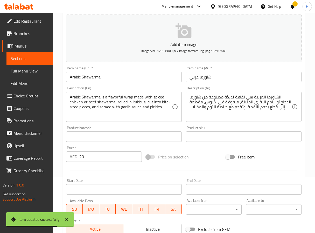
click at [97, 74] on input "Arabic Shawarma" at bounding box center [124, 77] width 116 height 10
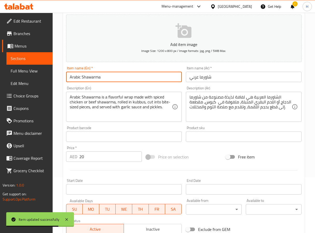
click at [97, 74] on input "Arabic Shawarma" at bounding box center [124, 77] width 116 height 10
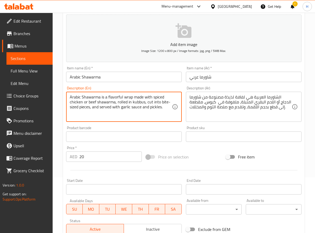
click at [74, 101] on textarea "Arabic Shawarma is a flavorful wrap made with spiced chicken or beef shawarma, …" at bounding box center [121, 106] width 102 height 25
click at [92, 101] on textarea "Arabic Shawarma is a flavorful wrap made with spiced chicken or beef shawarma, …" at bounding box center [121, 106] width 102 height 25
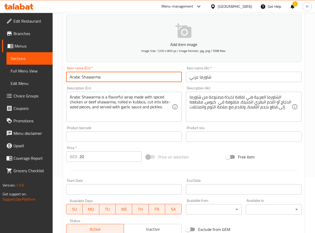
click at [89, 78] on input "Arabic Shawarma" at bounding box center [124, 77] width 116 height 10
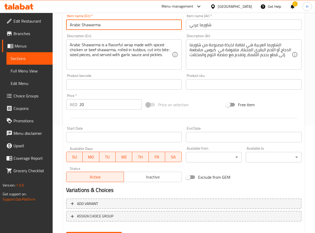
scroll to position [133, 0]
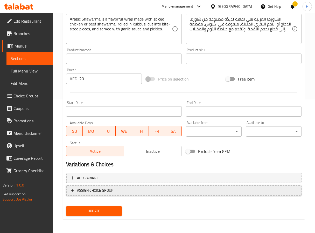
click at [121, 186] on button "ASSIGN CHOICE GROUP" at bounding box center [183, 190] width 235 height 11
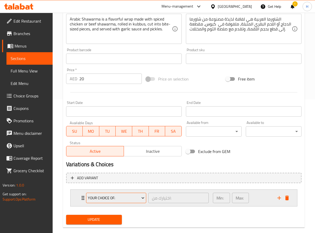
click at [141, 194] on span "your choice of:" at bounding box center [116, 197] width 57 height 6
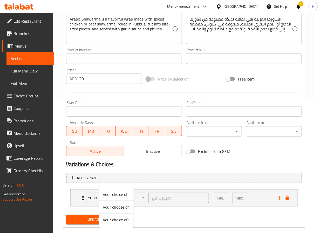
click at [86, 221] on div at bounding box center [160, 116] width 321 height 233
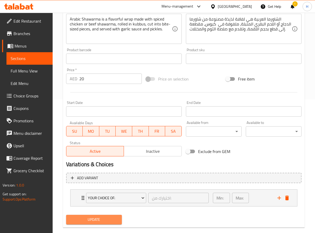
click at [86, 221] on span "Update" at bounding box center [93, 219] width 47 height 6
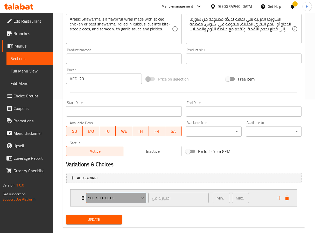
drag, startPoint x: 102, startPoint y: 195, endPoint x: 101, endPoint y: 198, distance: 3.0
click at [101, 198] on span "your choice of:" at bounding box center [116, 197] width 57 height 6
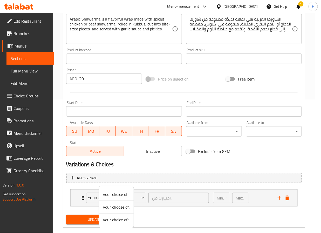
click at [82, 196] on div at bounding box center [160, 116] width 321 height 233
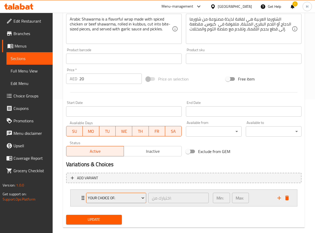
click at [126, 199] on span "your choice of:" at bounding box center [116, 197] width 57 height 6
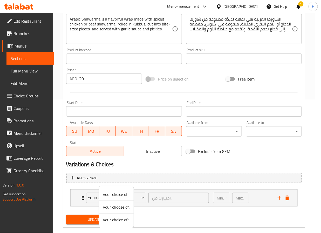
click at [125, 222] on span "your choice of::" at bounding box center [116, 219] width 26 height 6
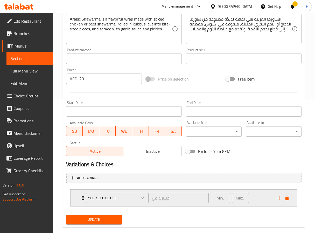
click at [82, 199] on icon "Expand" at bounding box center [83, 197] width 6 height 6
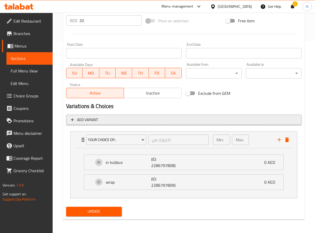
scroll to position [193, 0]
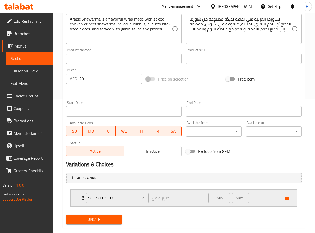
scroll to position [143, 0]
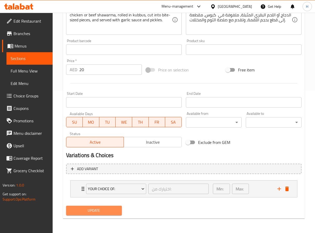
click at [115, 208] on span "Update" at bounding box center [93, 210] width 47 height 6
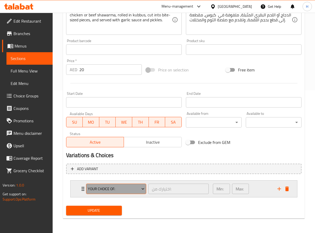
click at [108, 190] on span "your choice of:" at bounding box center [116, 188] width 57 height 6
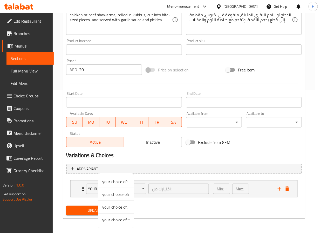
click at [120, 219] on span "your choice of::::" at bounding box center [115, 219] width 27 height 6
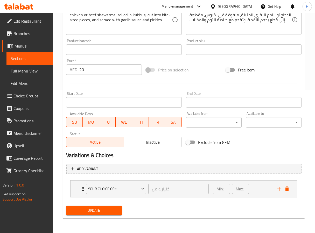
click at [107, 210] on span "Update" at bounding box center [93, 210] width 47 height 6
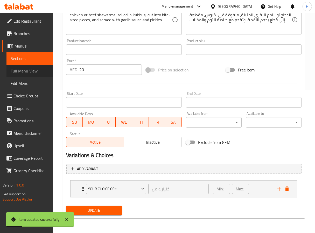
click at [15, 66] on link "Full Menu View" at bounding box center [29, 71] width 46 height 12
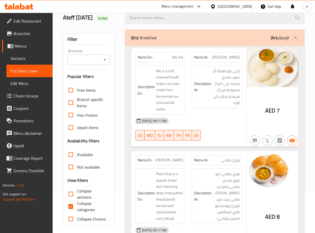
click at [184, 62] on div "Description En: Idly is a soft, steamed South Indian rice cake made from fermen…" at bounding box center [160, 89] width 57 height 55
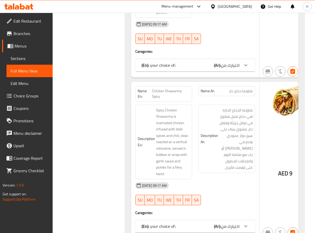
scroll to position [11968, 0]
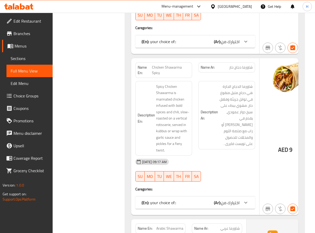
click at [177, 199] on div "(En): your choice of:: (Ar): اختيارك من" at bounding box center [191, 202] width 98 height 6
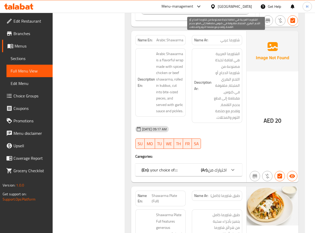
scroll to position [12240, 0]
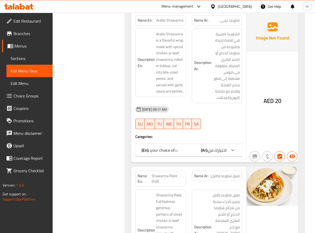
click at [191, 147] on div "(En): your choice of:::: (Ar): اختيارك من" at bounding box center [184, 150] width 85 height 6
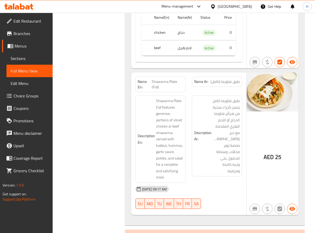
scroll to position [12396, 0]
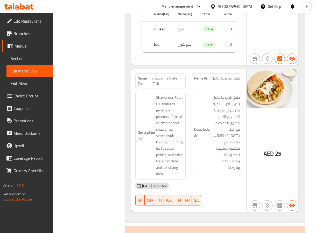
click at [166, 75] on span "Shawarma Plate (Full)" at bounding box center [168, 80] width 32 height 11
copy span "Shawarma Plate (Full)"
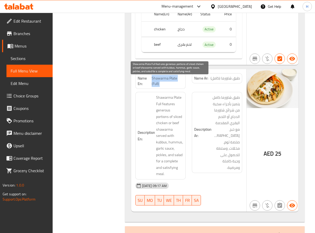
copy span "Shawarma Plate (Full)"
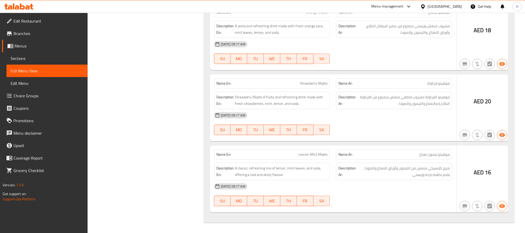
scroll to position [8923, 0]
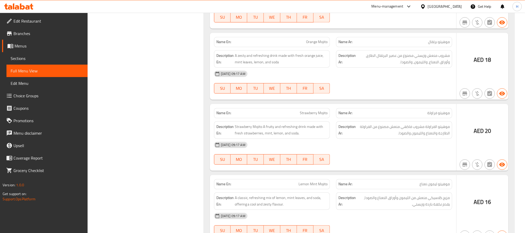
click at [52, 23] on span "Edit Restaurant" at bounding box center [48, 21] width 70 height 6
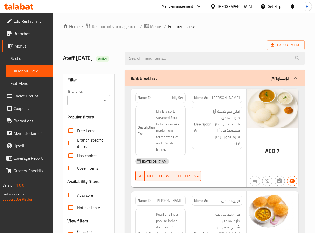
drag, startPoint x: 23, startPoint y: 59, endPoint x: 52, endPoint y: 72, distance: 32.4
click at [23, 59] on span "Sections" at bounding box center [30, 58] width 38 height 6
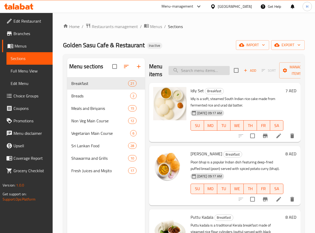
click at [205, 75] on input "search" at bounding box center [199, 70] width 61 height 9
paste input "Shawarma Plate (Full)"
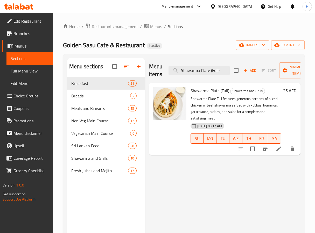
type input "Shawarma Plate (Full)"
click at [276, 146] on icon at bounding box center [279, 148] width 6 height 6
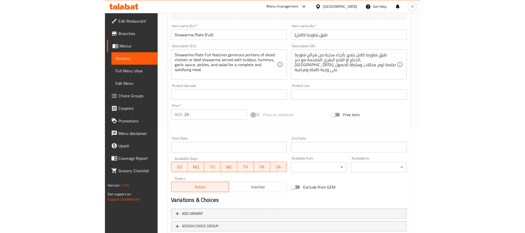
scroll to position [141, 0]
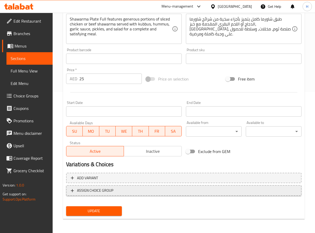
click at [119, 188] on span "ASSIGN CHOICE GROUP" at bounding box center [184, 190] width 226 height 6
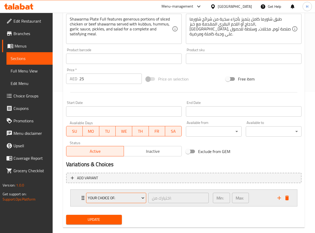
click at [132, 197] on span "your choice of:" at bounding box center [116, 197] width 57 height 6
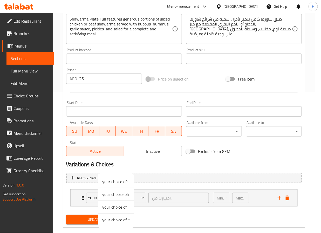
click at [122, 220] on span "your choice of::::" at bounding box center [115, 219] width 27 height 6
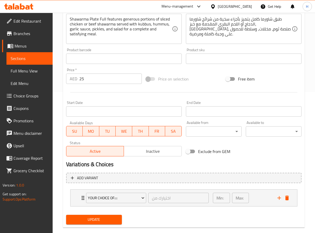
click at [84, 222] on span "Update" at bounding box center [93, 219] width 47 height 6
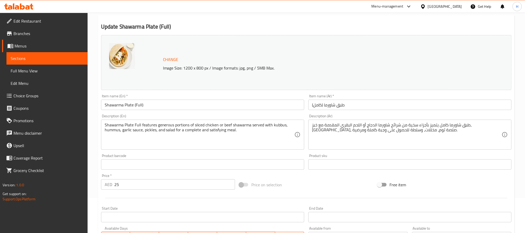
scroll to position [24, 0]
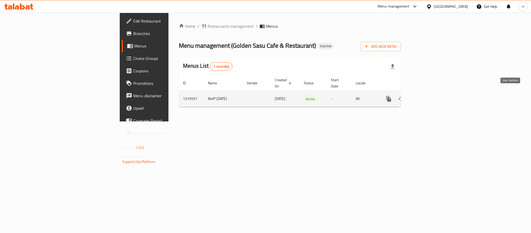
click at [429, 96] on icon "enhanced table" at bounding box center [426, 99] width 6 height 6
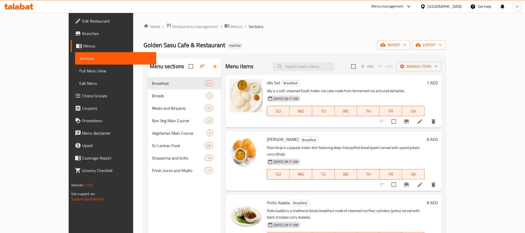
click at [79, 69] on span "Full Menu View" at bounding box center [115, 71] width 73 height 6
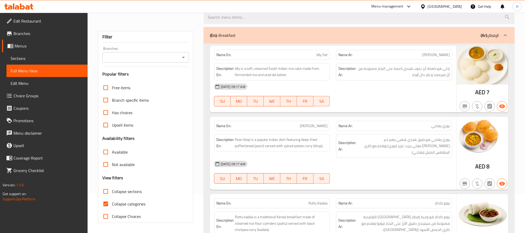
scroll to position [78, 0]
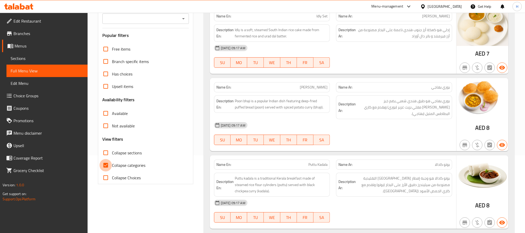
drag, startPoint x: 104, startPoint y: 163, endPoint x: 227, endPoint y: 173, distance: 124.0
click at [104, 165] on input "Collapse categories" at bounding box center [106, 165] width 12 height 12
checkbox input "false"
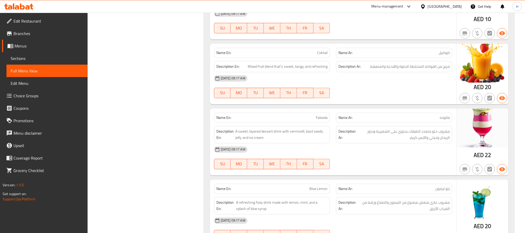
scroll to position [0, 0]
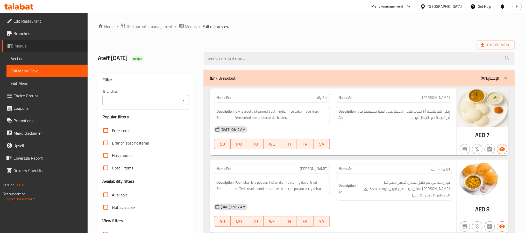
click at [23, 45] on span "Menus" at bounding box center [49, 46] width 69 height 6
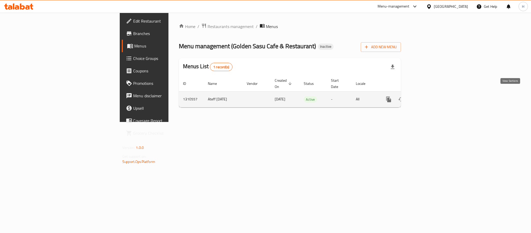
click at [429, 96] on icon "enhanced table" at bounding box center [426, 99] width 6 height 6
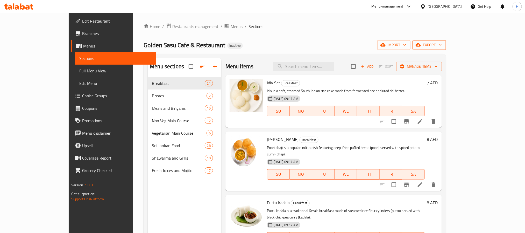
click at [442, 47] on span "export" at bounding box center [429, 45] width 25 height 6
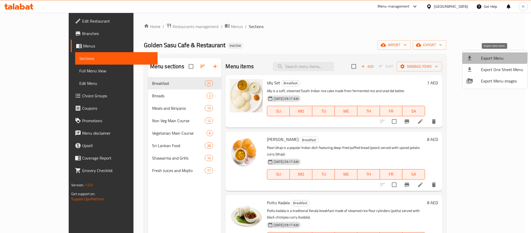
click at [495, 57] on span "Export Menu" at bounding box center [502, 58] width 42 height 6
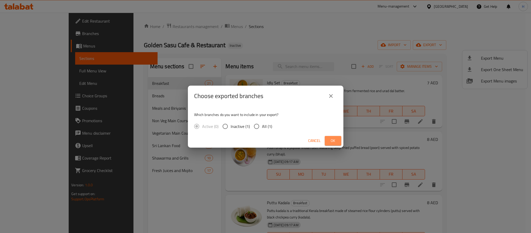
click at [331, 139] on span "Ok" at bounding box center [333, 140] width 8 height 6
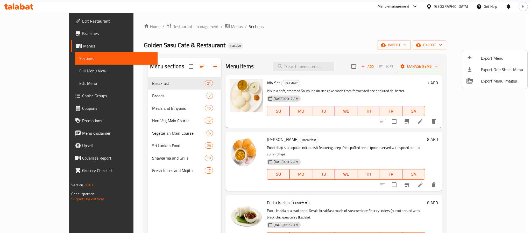
click at [321, 62] on div at bounding box center [265, 116] width 531 height 233
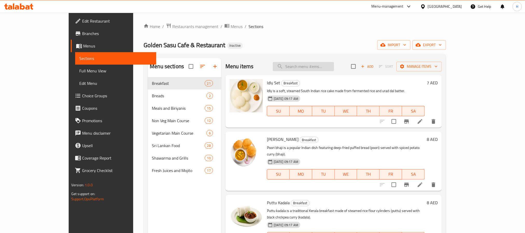
click at [322, 65] on input "search" at bounding box center [303, 66] width 61 height 9
paste input "777056"
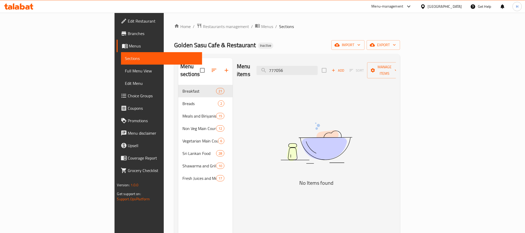
type input "777056"
click at [21, 6] on icon at bounding box center [22, 6] width 5 height 6
